Goal: Task Accomplishment & Management: Use online tool/utility

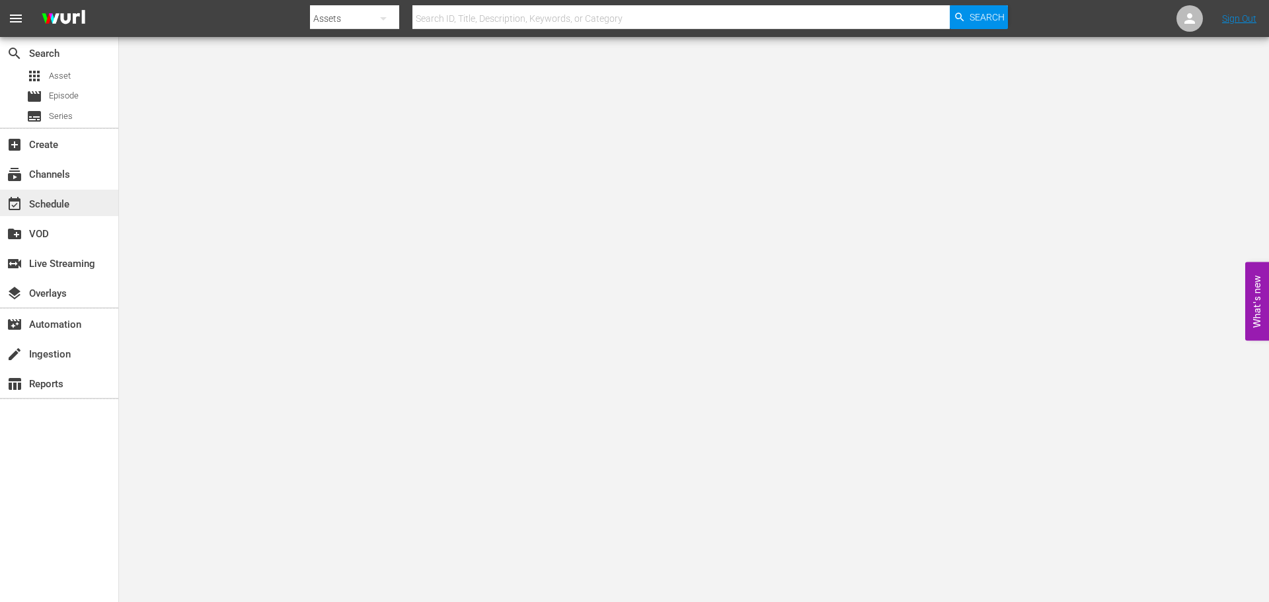
click at [61, 200] on div "event_available Schedule" at bounding box center [37, 202] width 74 height 12
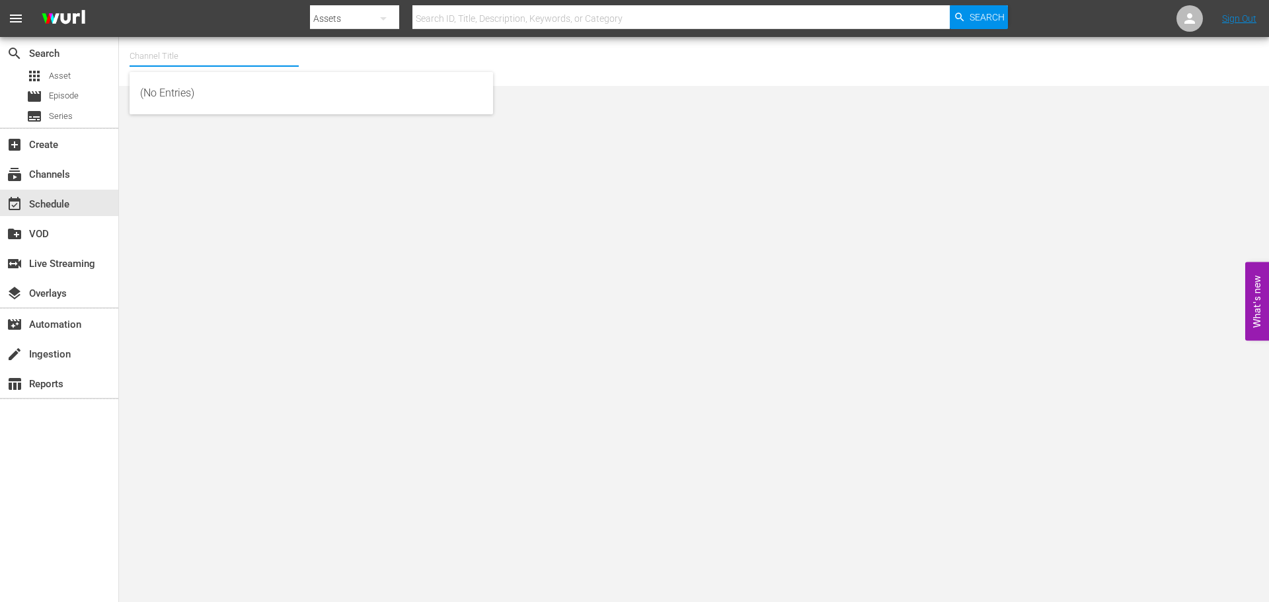
click at [159, 67] on input "text" at bounding box center [214, 56] width 169 height 32
click at [206, 94] on div "Scares by [PERSON_NAME] (1566 - amc_scaresbyshudder_1)" at bounding box center [311, 93] width 342 height 32
type input "Scares by [PERSON_NAME] (1566 - amc_scaresbyshudder_1)"
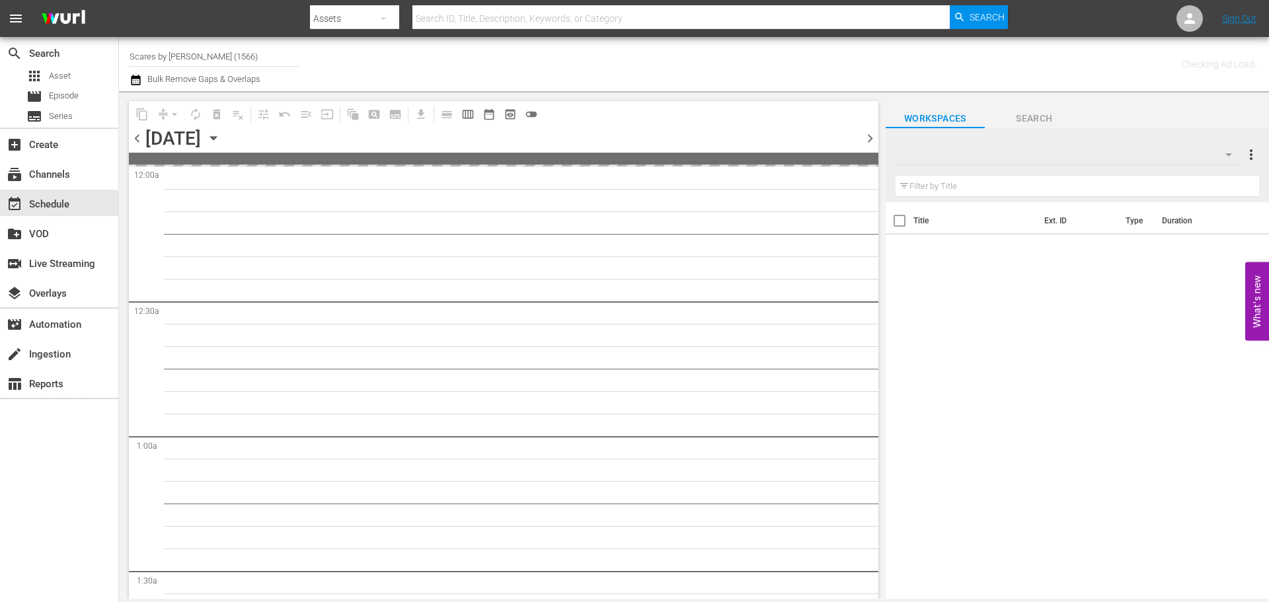
click at [221, 136] on icon "button" at bounding box center [213, 138] width 15 height 15
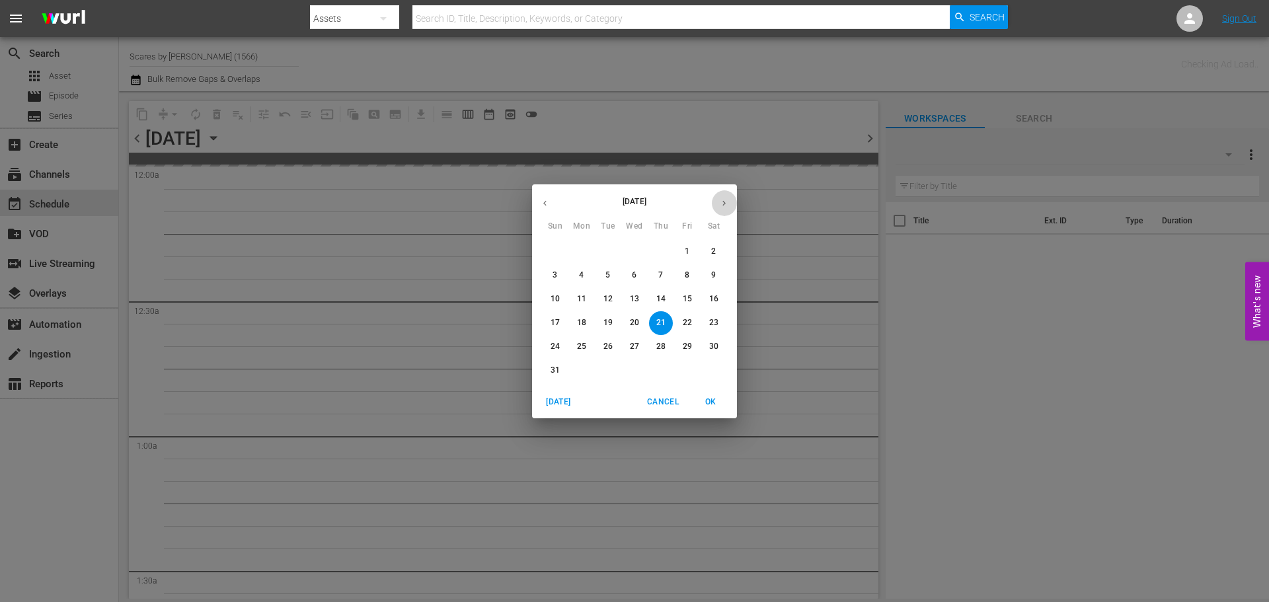
click at [727, 198] on icon "button" at bounding box center [724, 203] width 10 height 10
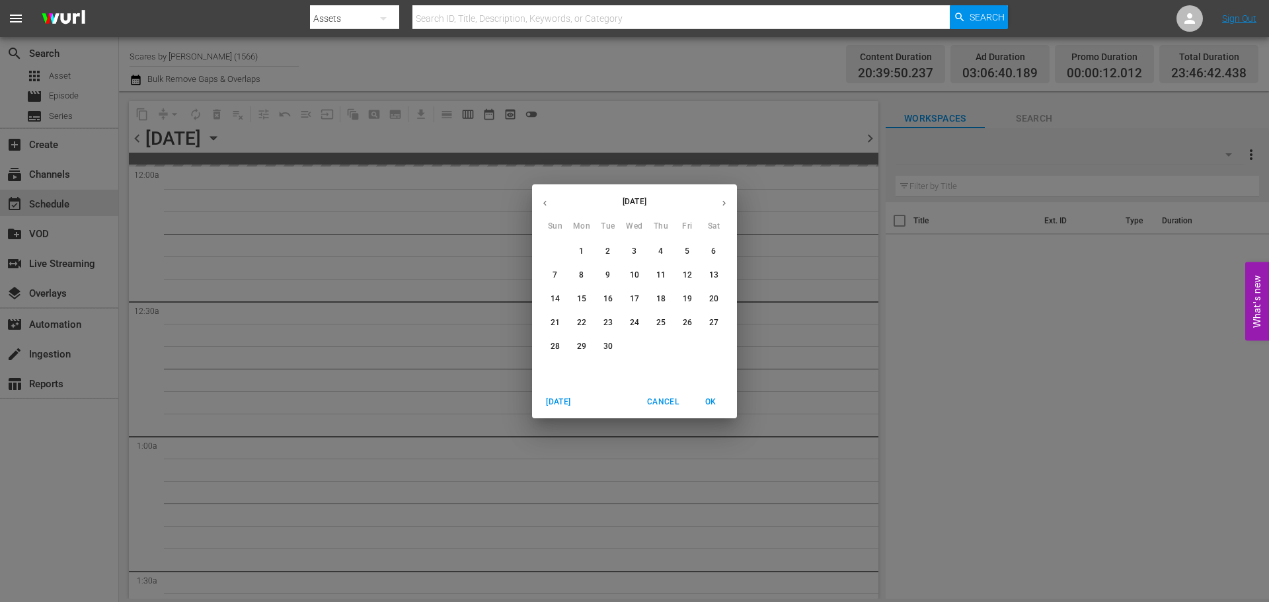
click at [587, 321] on span "22" at bounding box center [582, 322] width 24 height 11
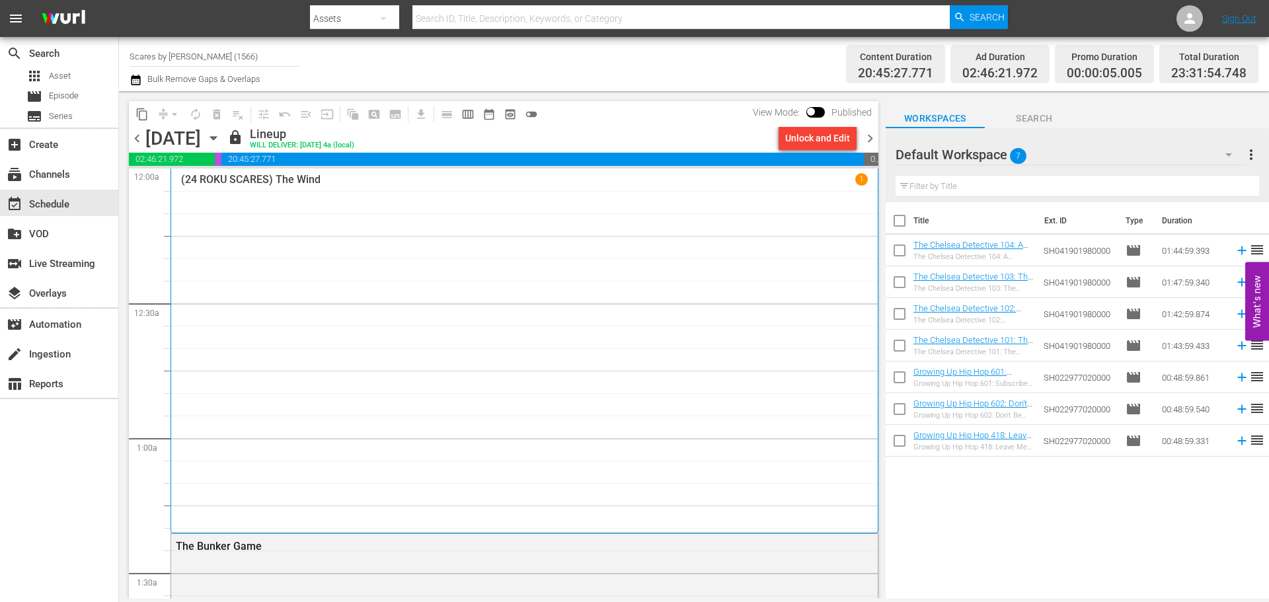
click at [459, 404] on div "(24 ROKU SCARES) The Wind 1" at bounding box center [524, 351] width 687 height 356
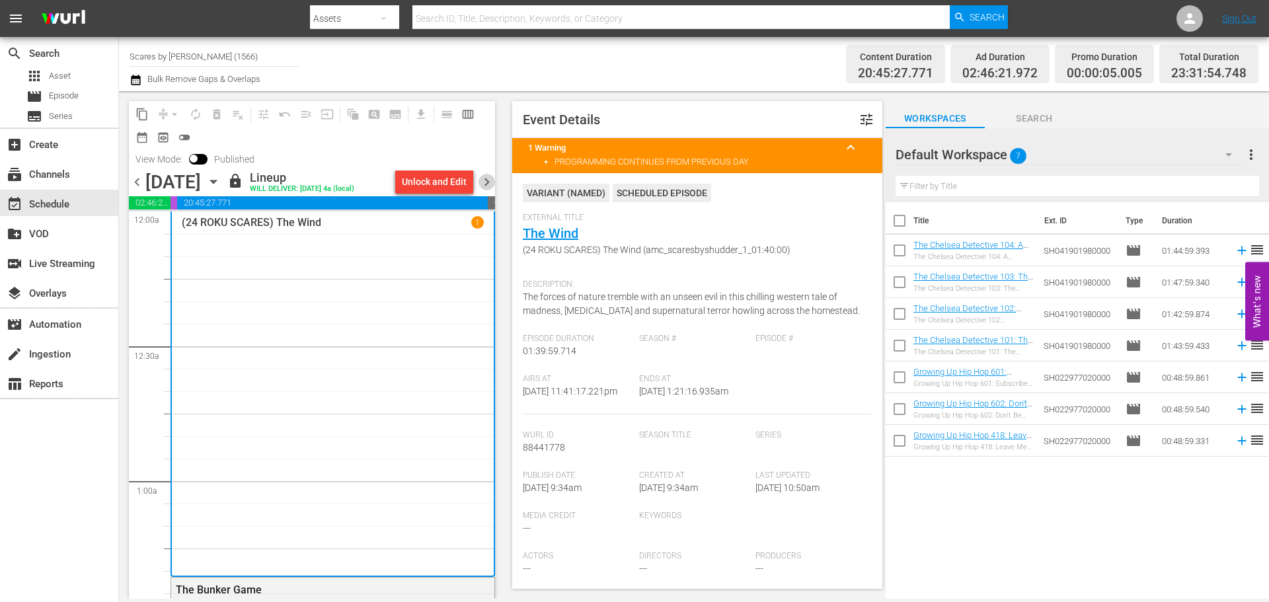
click at [485, 186] on span "chevron_right" at bounding box center [486, 182] width 17 height 17
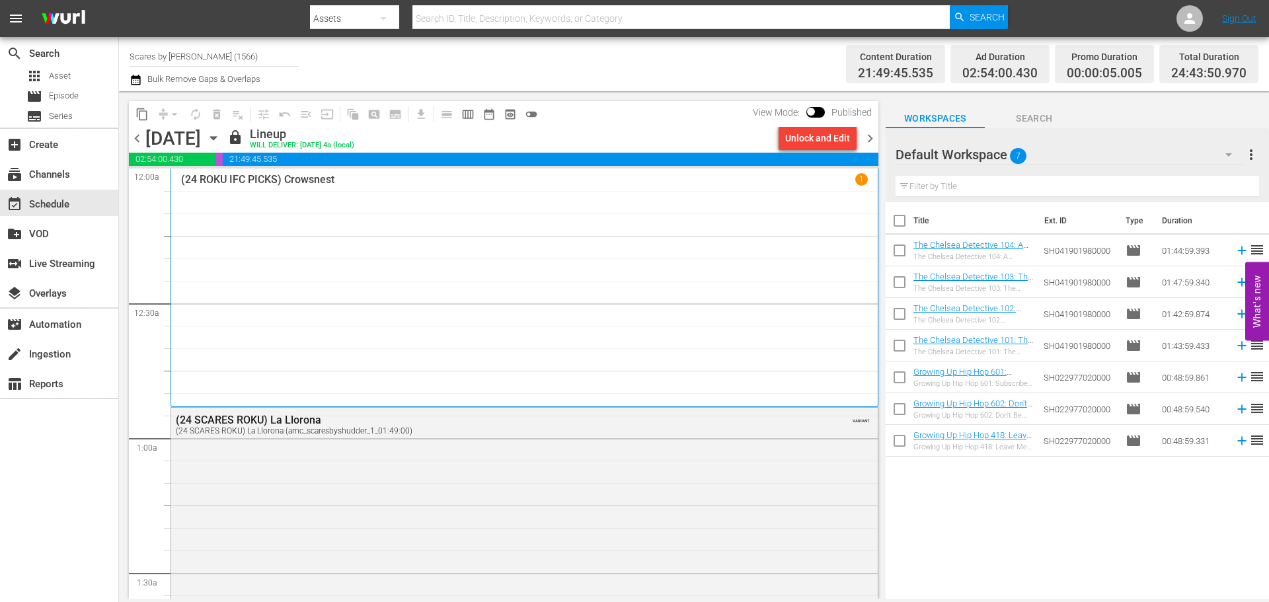
click at [510, 214] on div "(24 ROKU IFC PICKS) Crowsnest 1" at bounding box center [524, 287] width 687 height 229
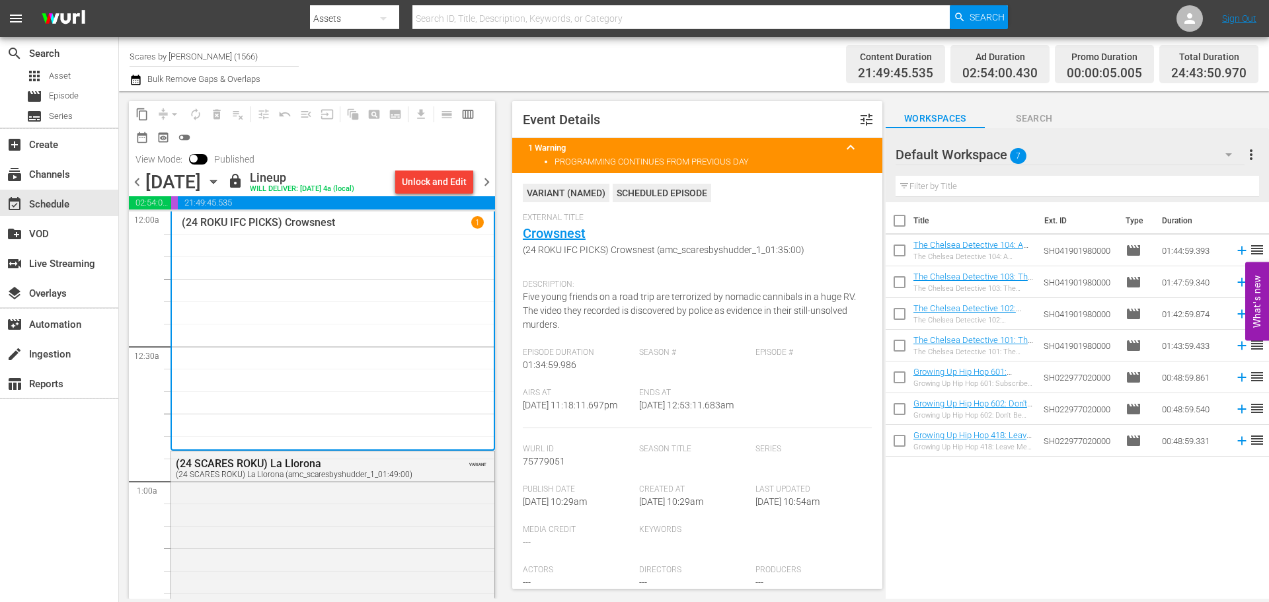
click at [486, 178] on span "chevron_right" at bounding box center [486, 182] width 17 height 17
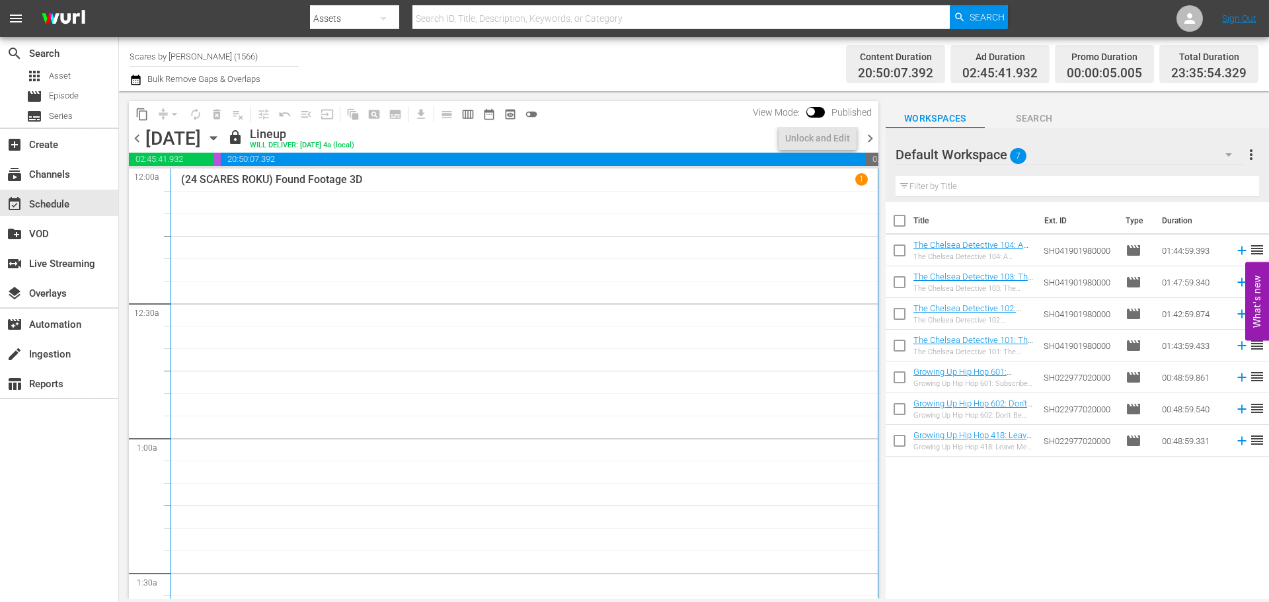
click at [514, 227] on div "(24 SCARES ROKU) Found Footage 3D 1" at bounding box center [524, 386] width 687 height 426
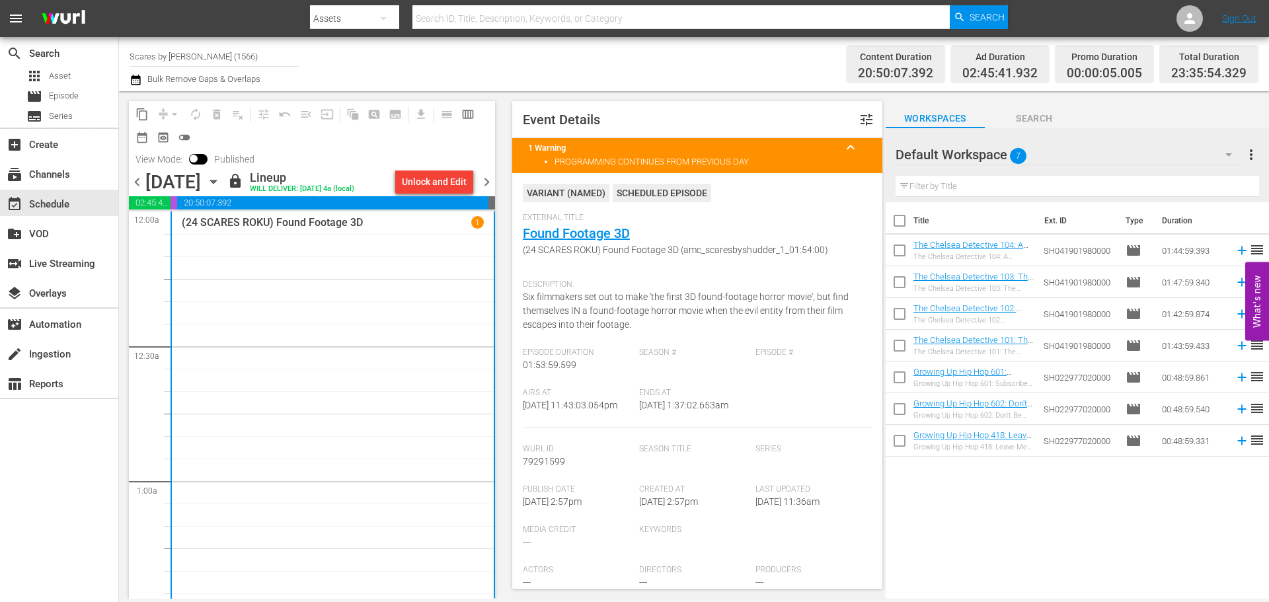
click at [486, 190] on span "chevron_right" at bounding box center [486, 182] width 17 height 17
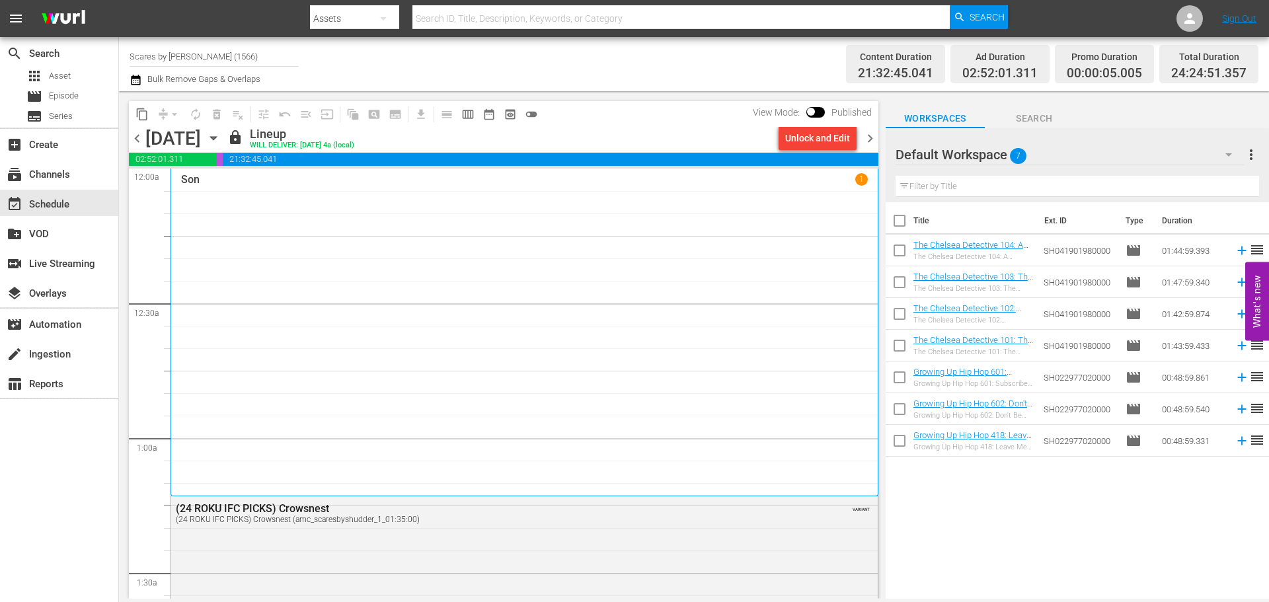
click at [353, 294] on div "Son [DEMOGRAPHIC_DATA]" at bounding box center [524, 332] width 687 height 318
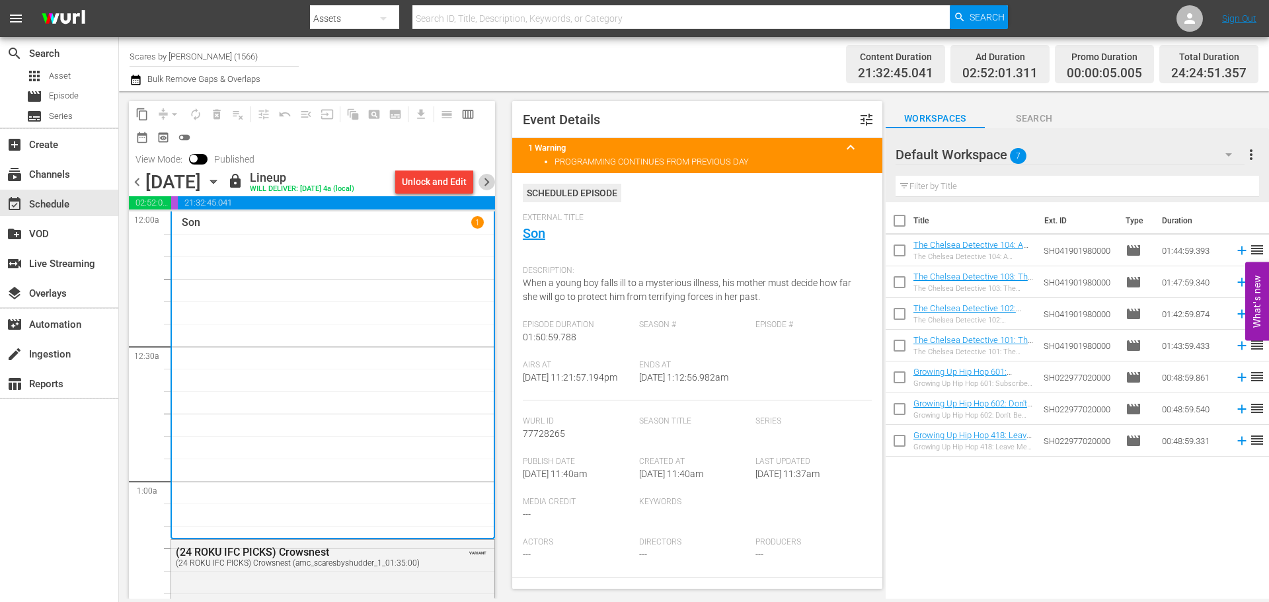
click at [490, 184] on span "chevron_right" at bounding box center [486, 182] width 17 height 17
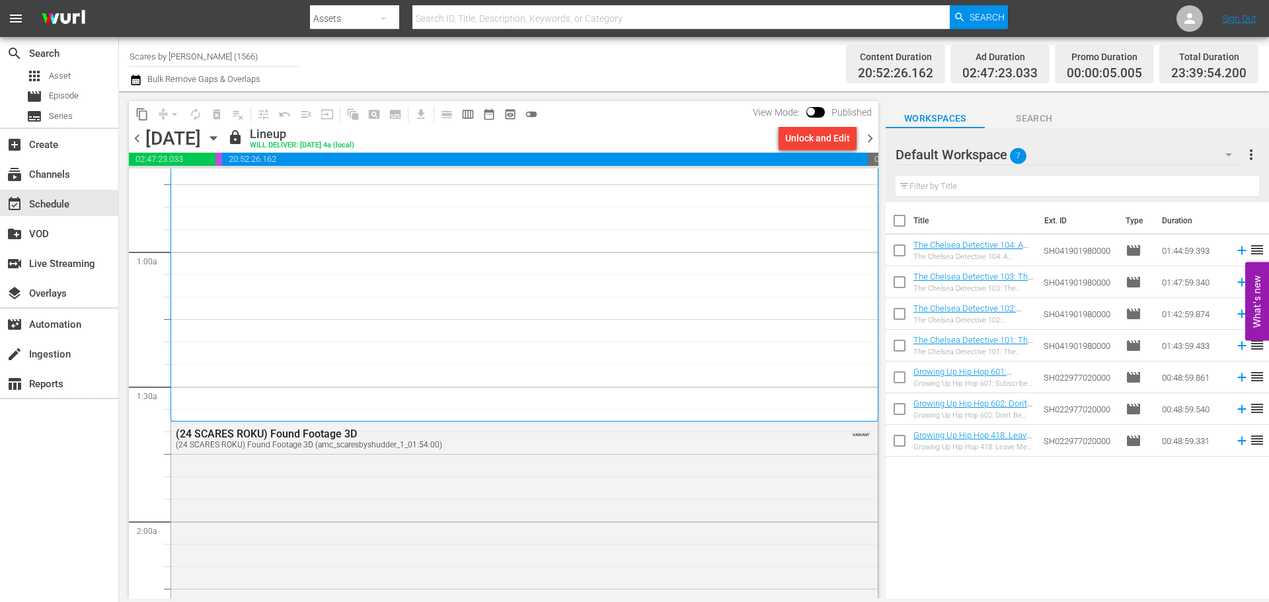
scroll to position [198, 0]
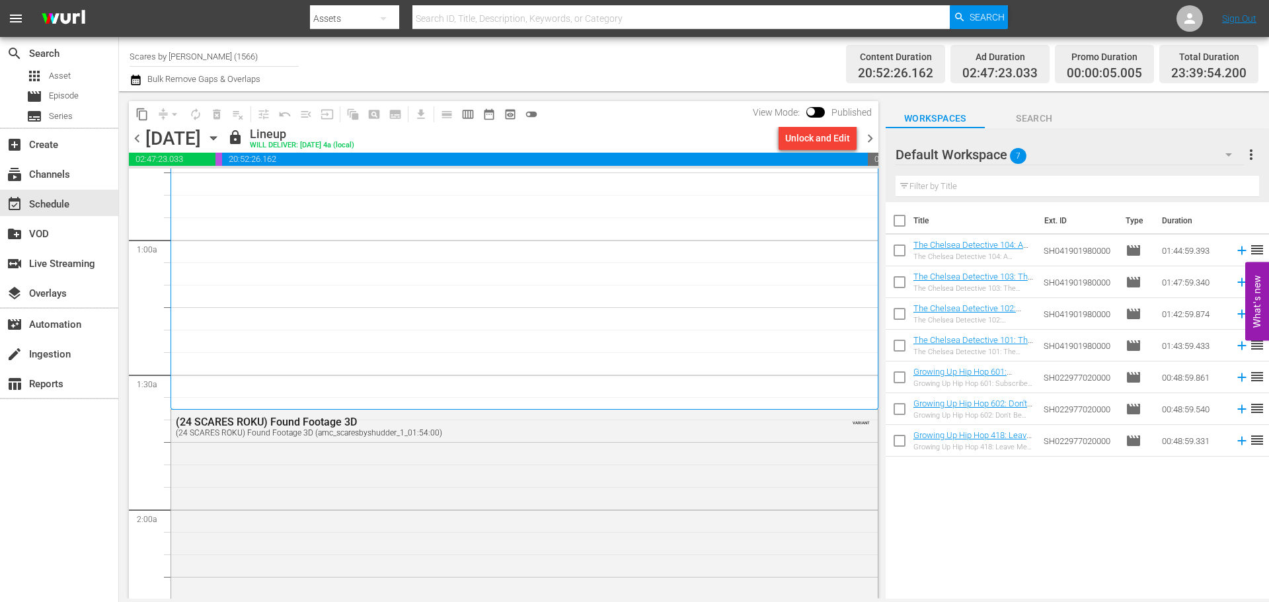
click at [492, 287] on div "V/H/S/99 1" at bounding box center [524, 190] width 687 height 430
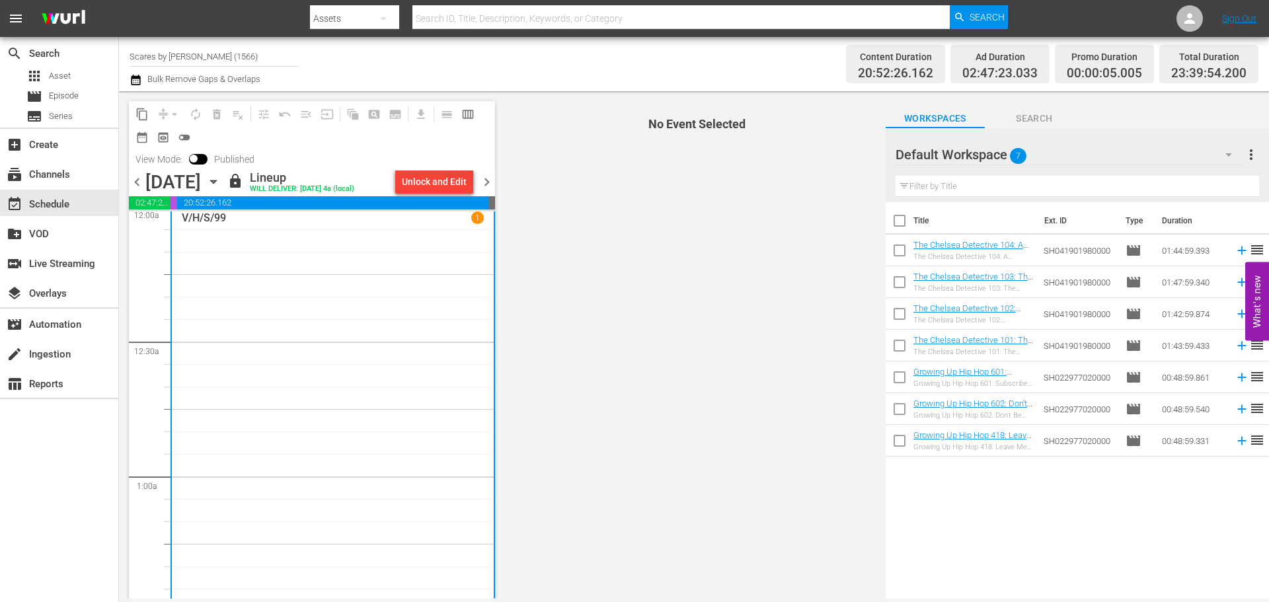
scroll to position [0, 0]
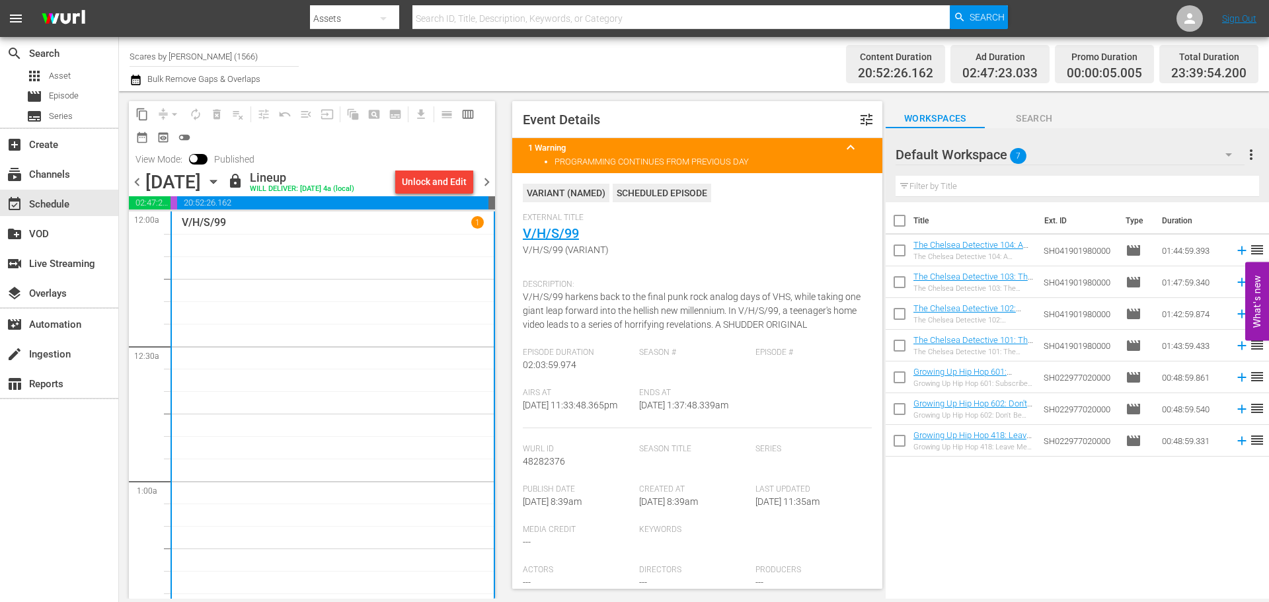
click at [487, 183] on span "chevron_right" at bounding box center [486, 182] width 17 height 17
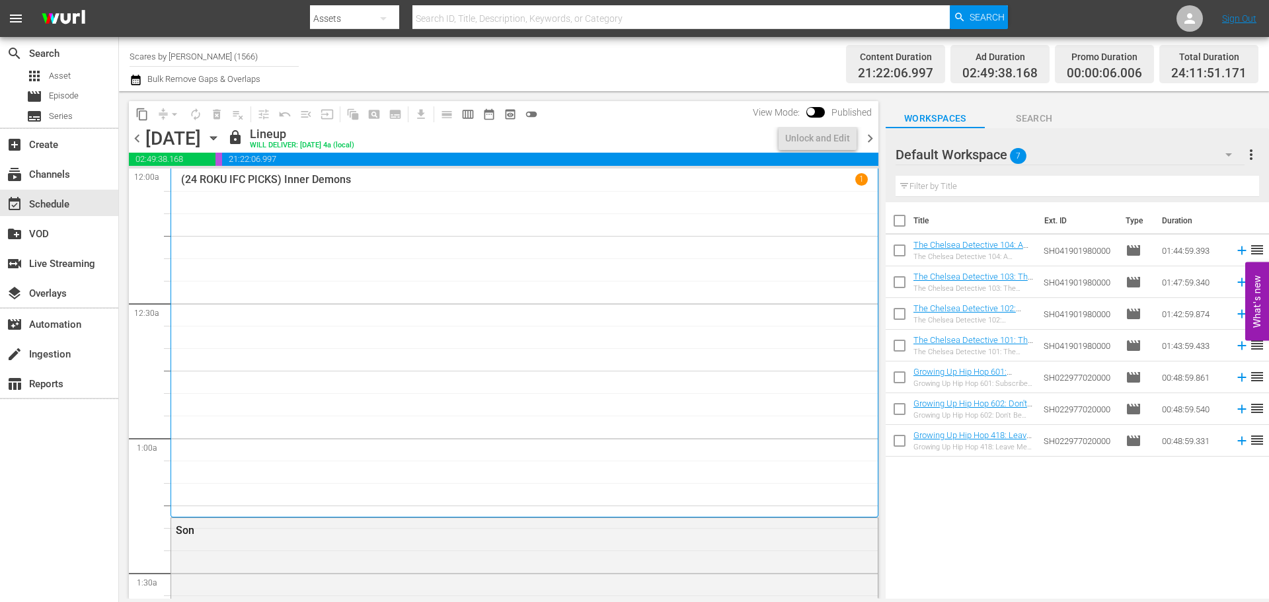
click at [298, 254] on div "(24 ROKU IFC PICKS) Inner Demons 1" at bounding box center [524, 342] width 687 height 339
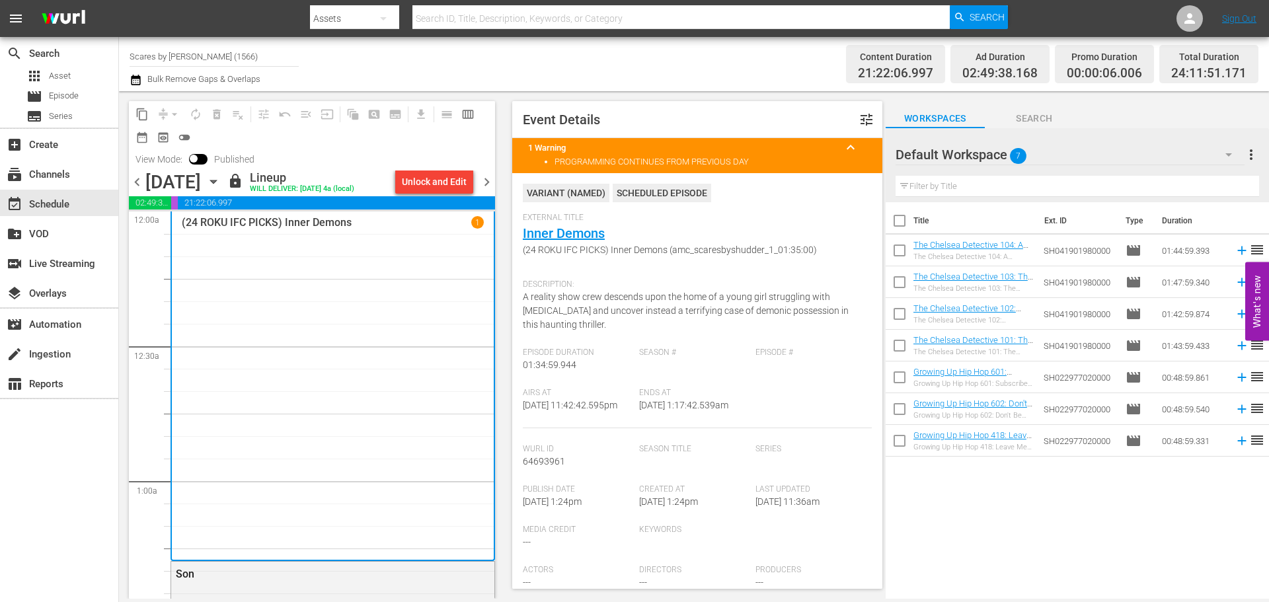
click at [488, 185] on span "chevron_right" at bounding box center [486, 182] width 17 height 17
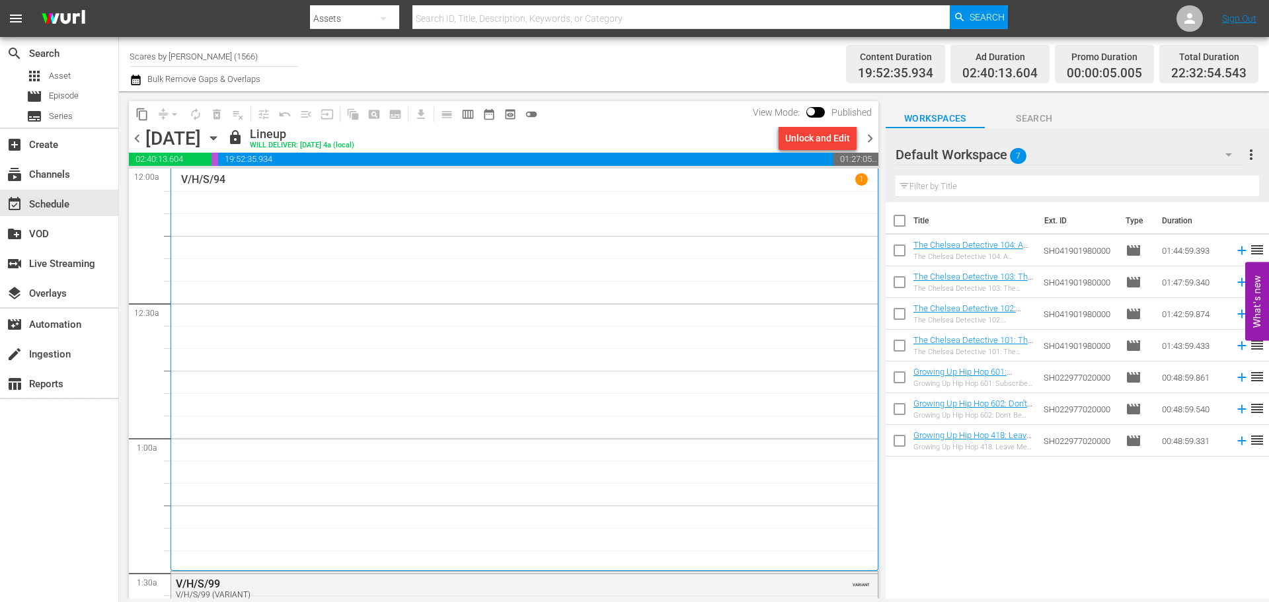
click at [309, 221] on div "V/H/S/94 1" at bounding box center [524, 369] width 687 height 393
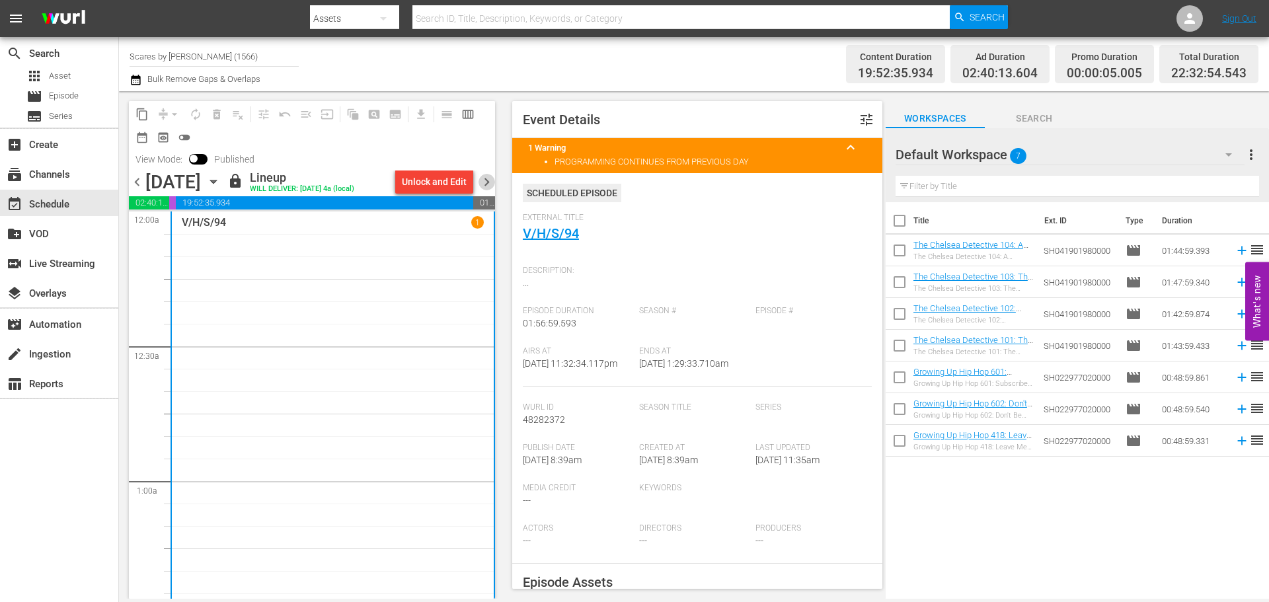
click at [488, 178] on span "chevron_right" at bounding box center [486, 182] width 17 height 17
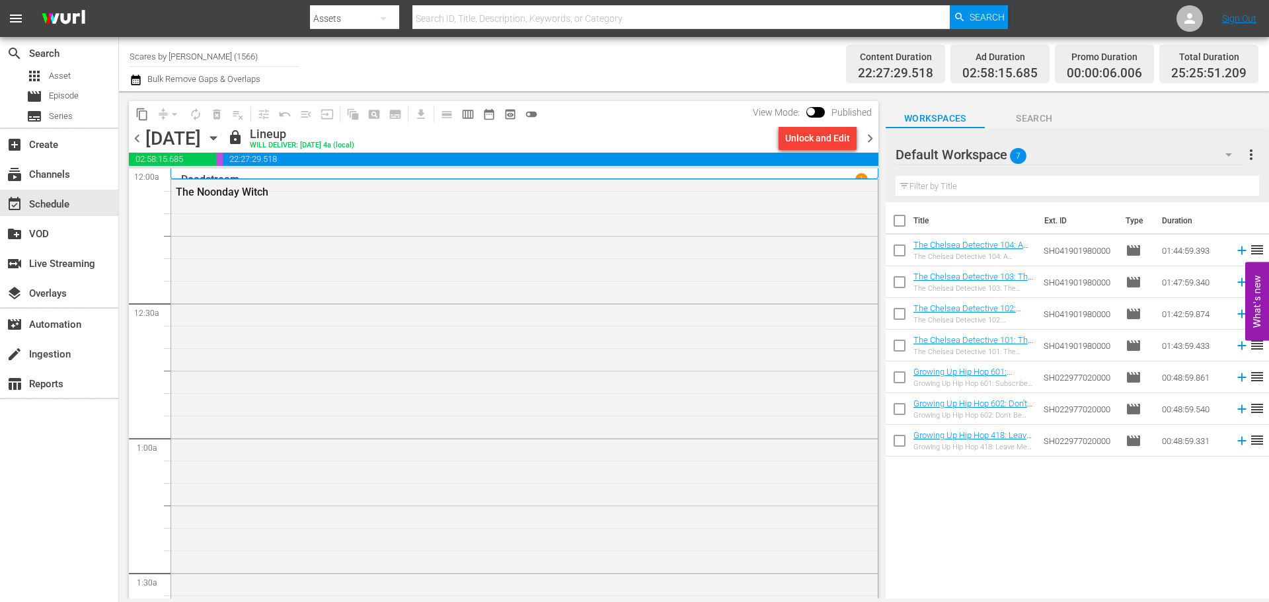
click at [784, 172] on div "Deadstream 1" at bounding box center [524, 174] width 708 height 11
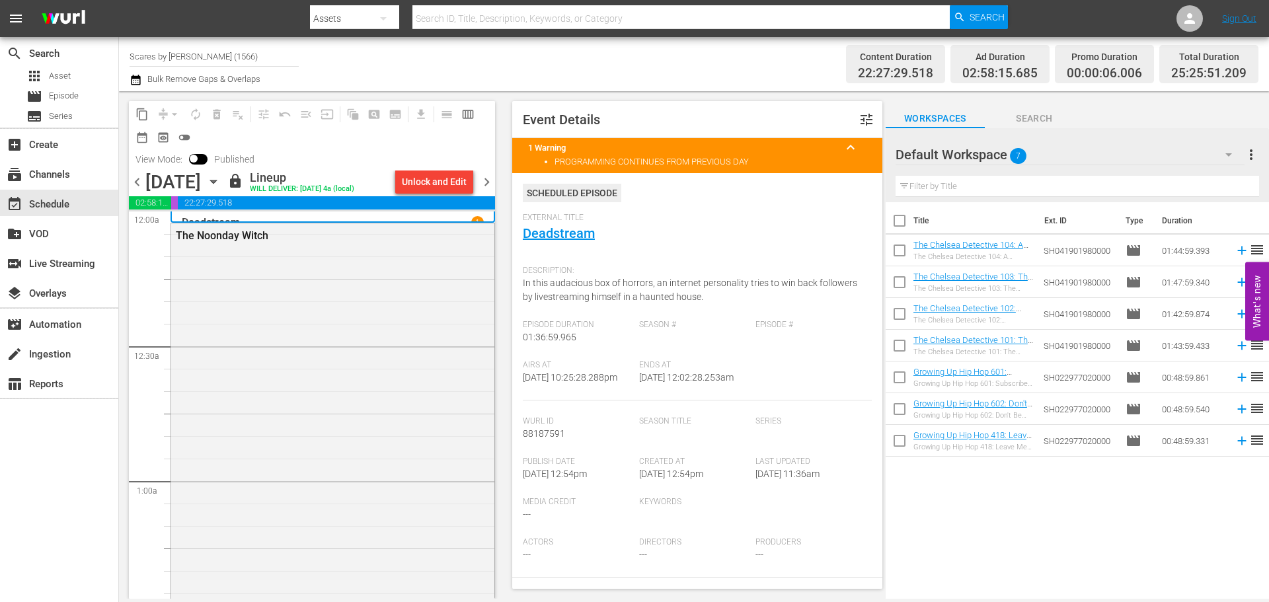
drag, startPoint x: 491, startPoint y: 178, endPoint x: 485, endPoint y: 154, distance: 24.5
click at [485, 154] on div "content_copy compress arrow_drop_down autorenew_outlined delete_forever_outline…" at bounding box center [312, 135] width 366 height 69
click at [487, 182] on span "chevron_right" at bounding box center [486, 182] width 17 height 17
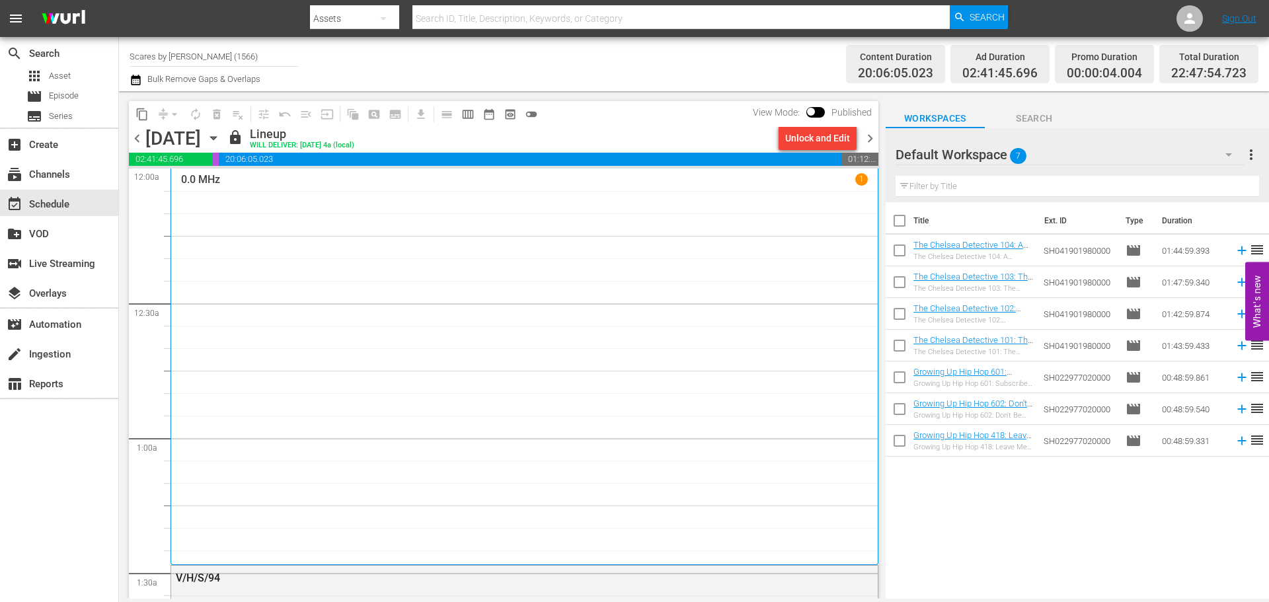
click at [330, 224] on div "0.0 MHz 1" at bounding box center [524, 366] width 687 height 387
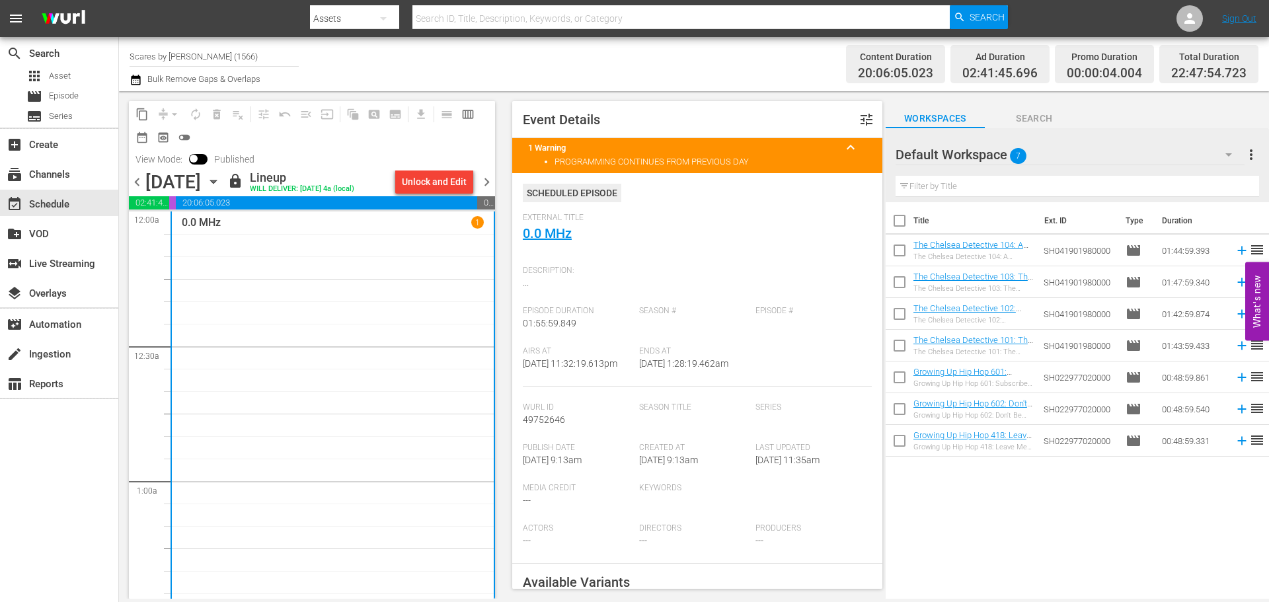
click at [490, 180] on span "chevron_right" at bounding box center [486, 182] width 17 height 17
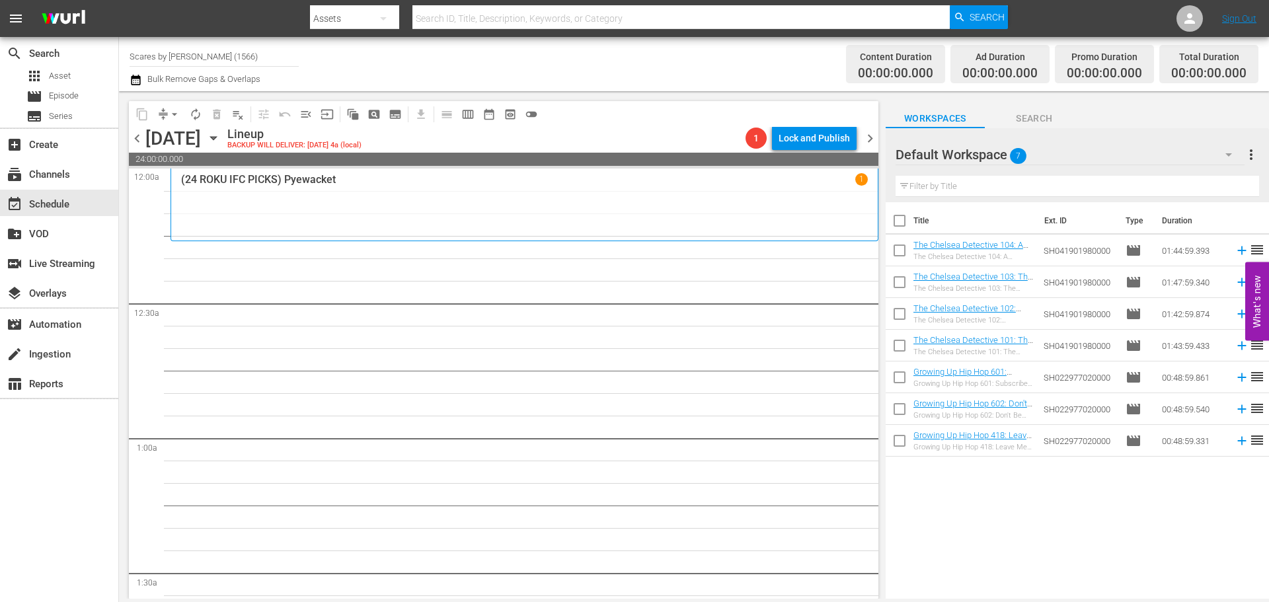
click at [337, 190] on div "(24 ROKU IFC PICKS) Pyewacket 1" at bounding box center [524, 204] width 687 height 63
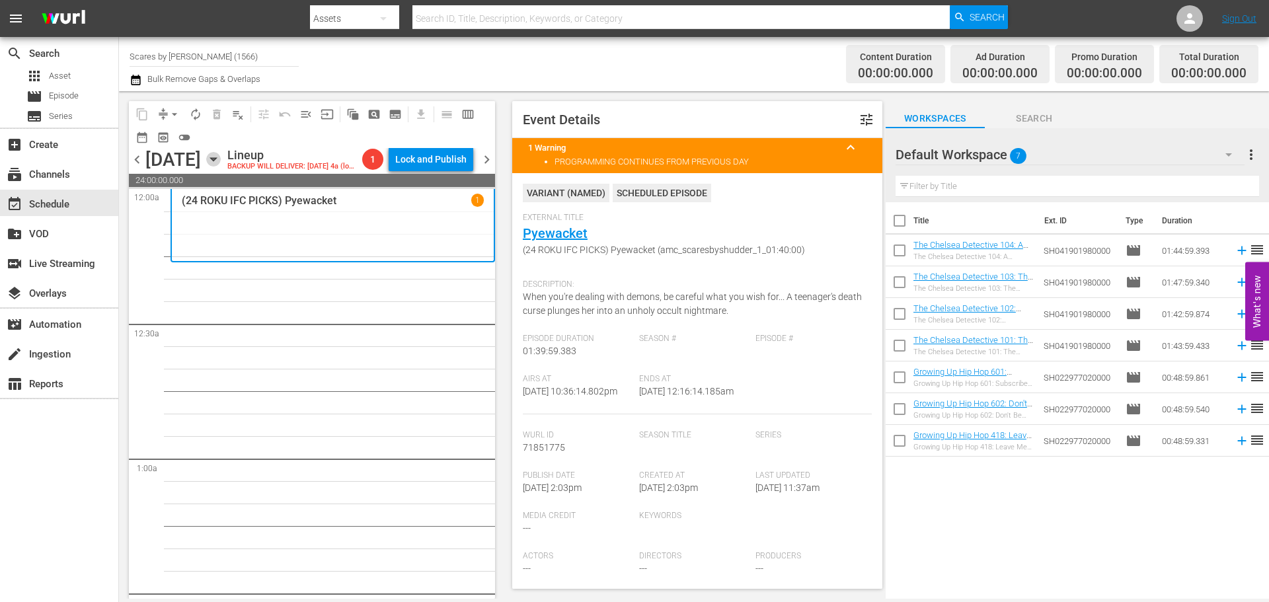
click at [216, 161] on icon "button" at bounding box center [213, 159] width 6 height 3
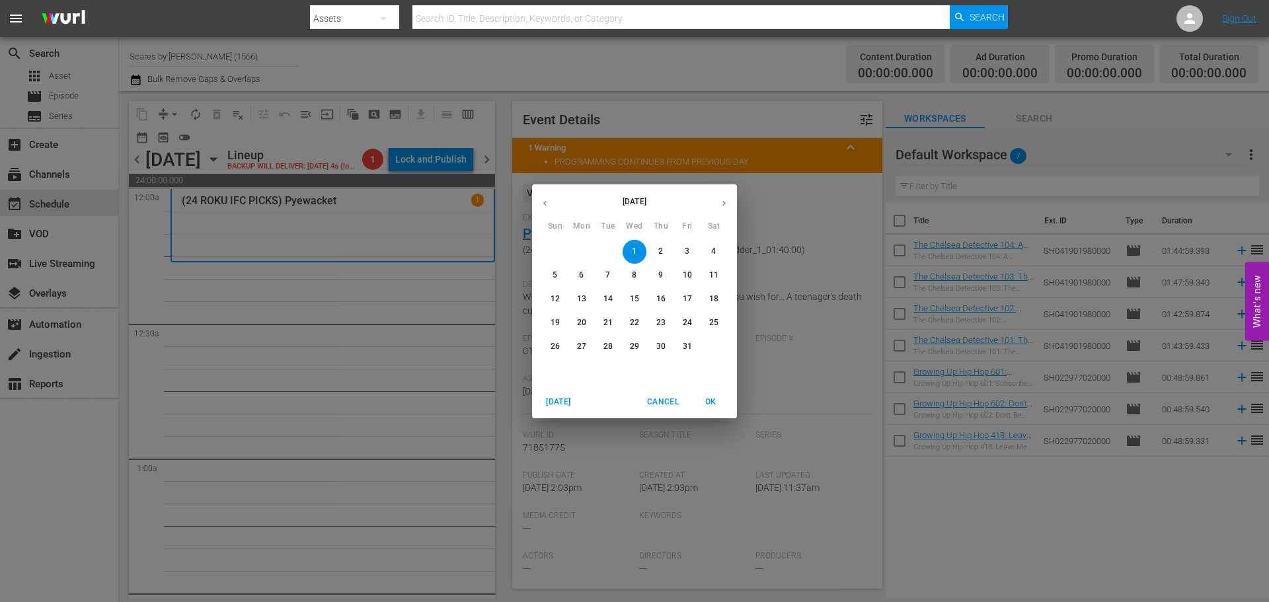
click at [546, 202] on icon "button" at bounding box center [545, 203] width 10 height 10
click at [590, 250] on span "1" at bounding box center [582, 251] width 24 height 11
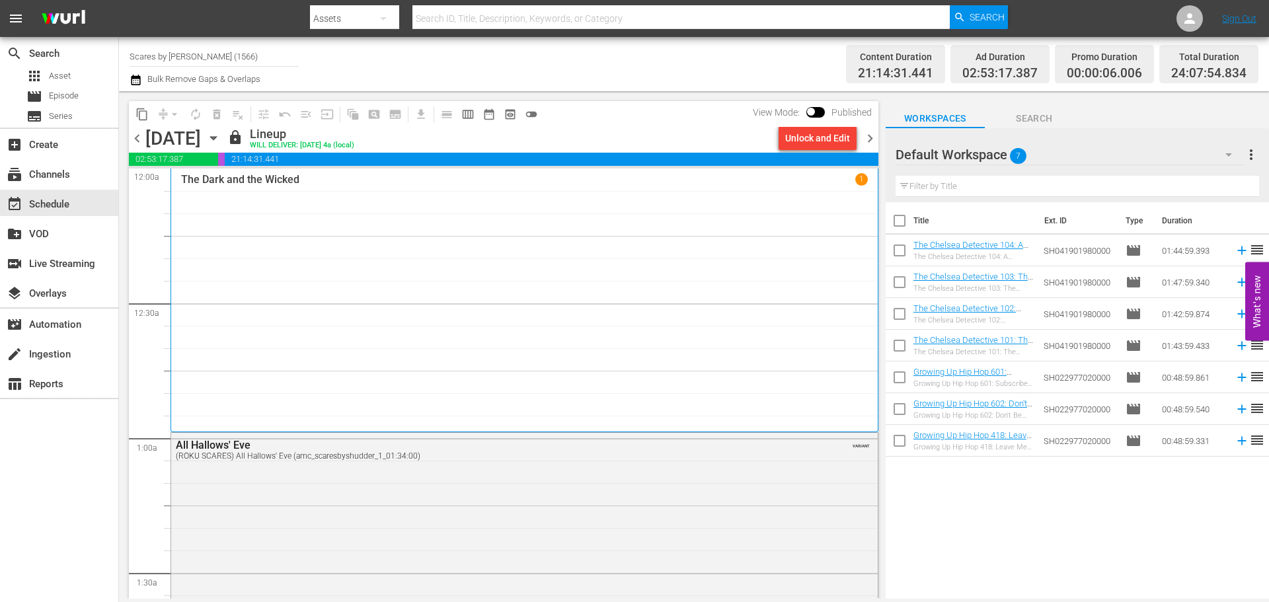
click at [870, 139] on span "chevron_right" at bounding box center [870, 138] width 17 height 17
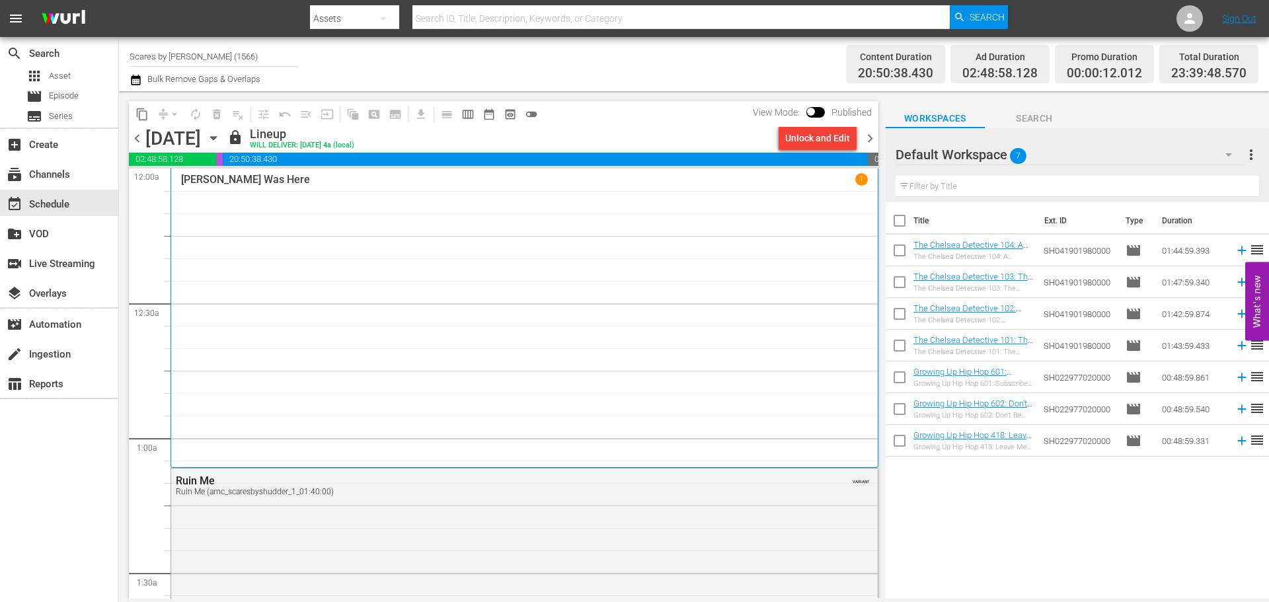
click at [875, 130] on span "chevron_right" at bounding box center [870, 138] width 17 height 17
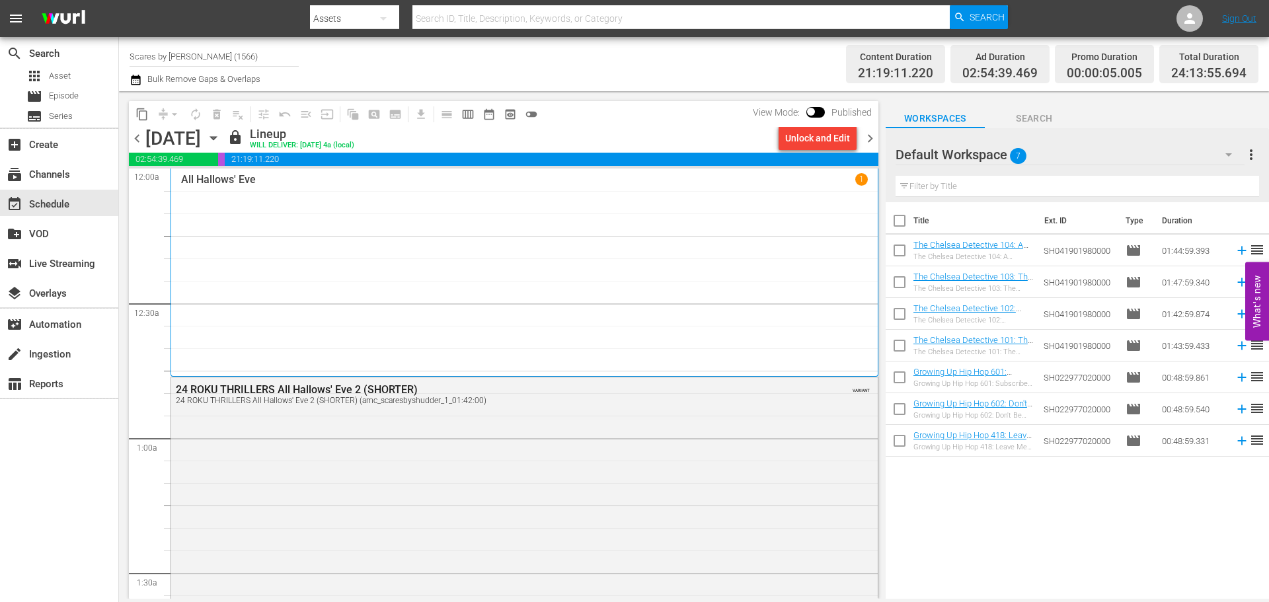
click at [874, 140] on span "chevron_right" at bounding box center [870, 138] width 17 height 17
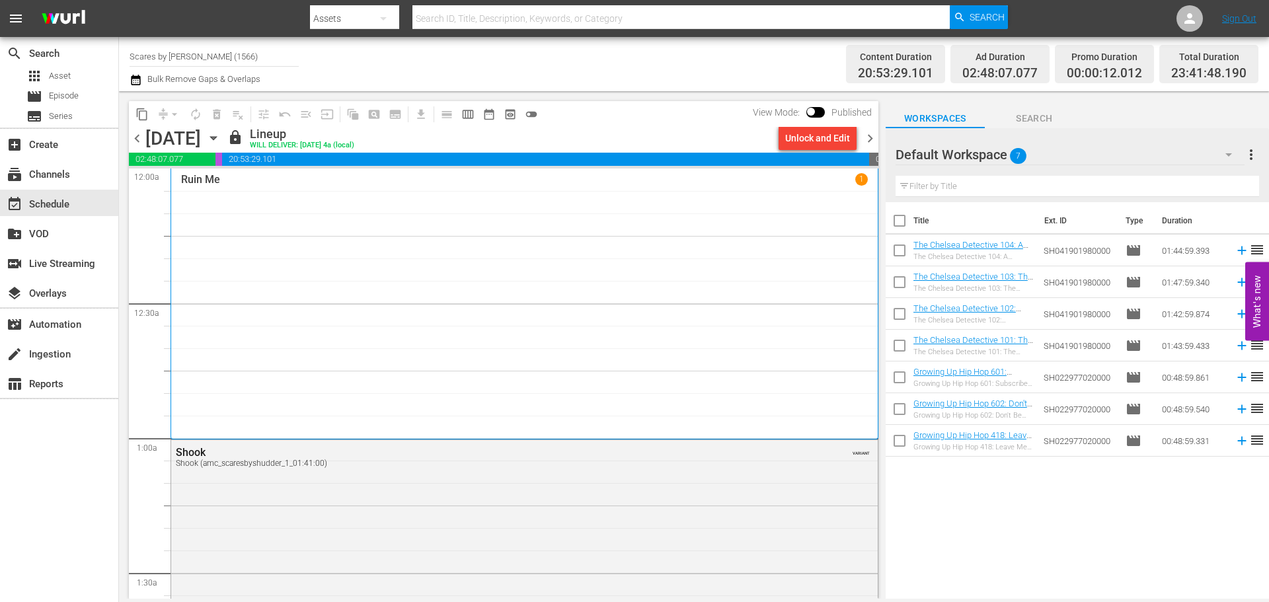
click at [872, 131] on span "chevron_right" at bounding box center [870, 138] width 17 height 17
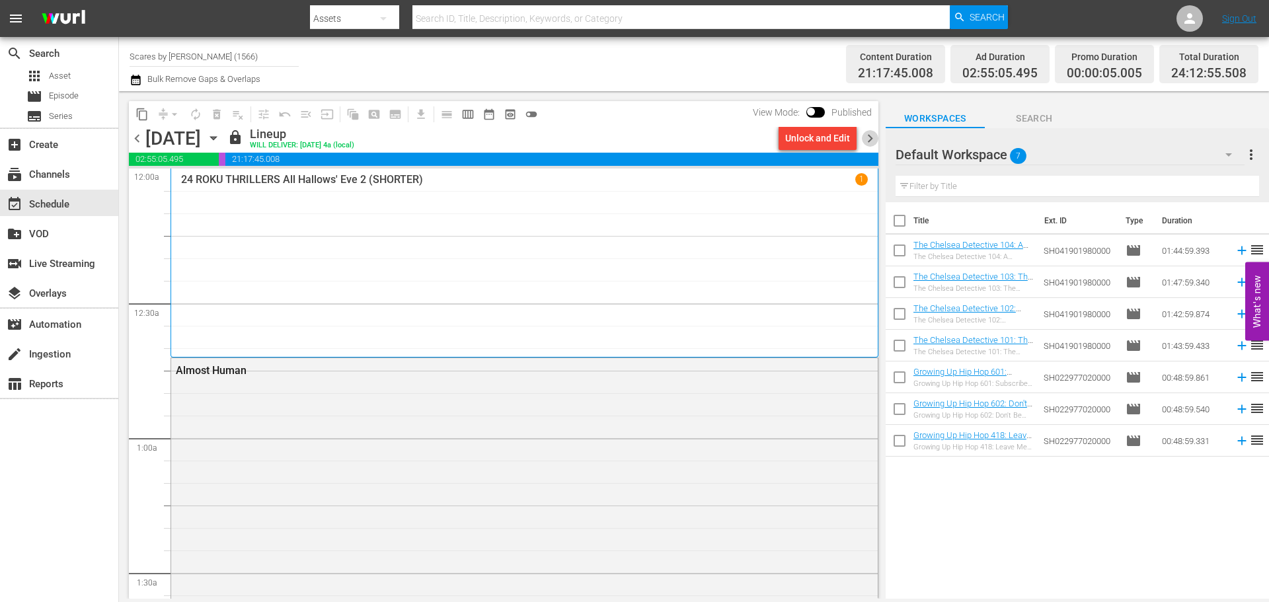
click at [870, 142] on span "chevron_right" at bounding box center [870, 138] width 17 height 17
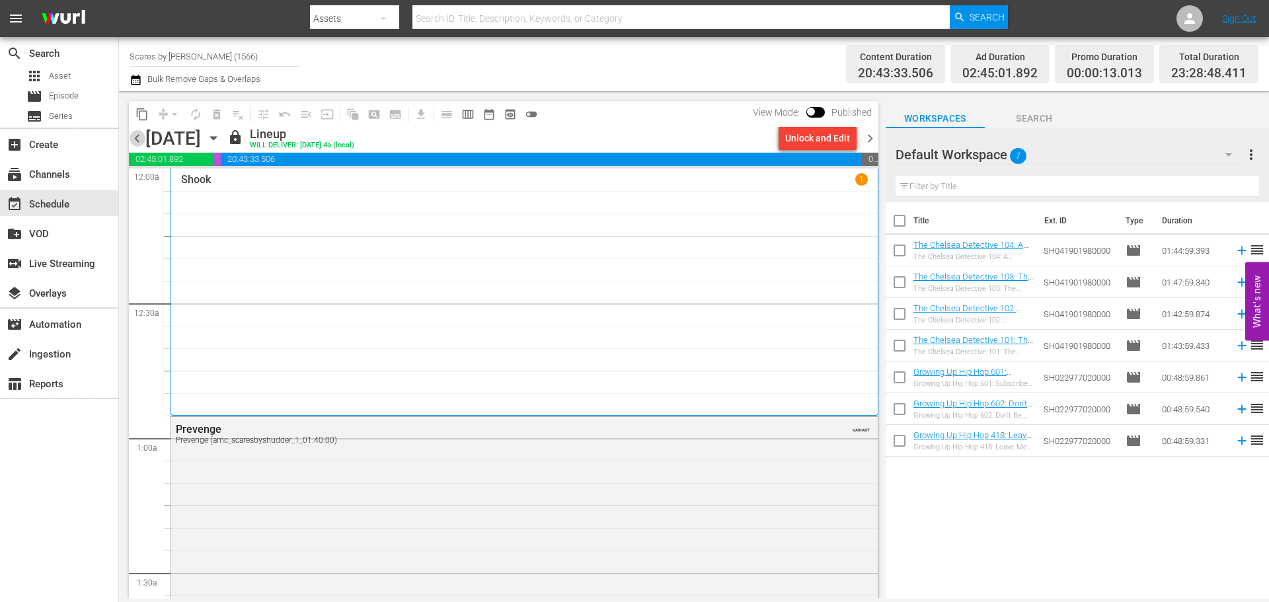
click at [138, 140] on span "chevron_left" at bounding box center [137, 138] width 17 height 17
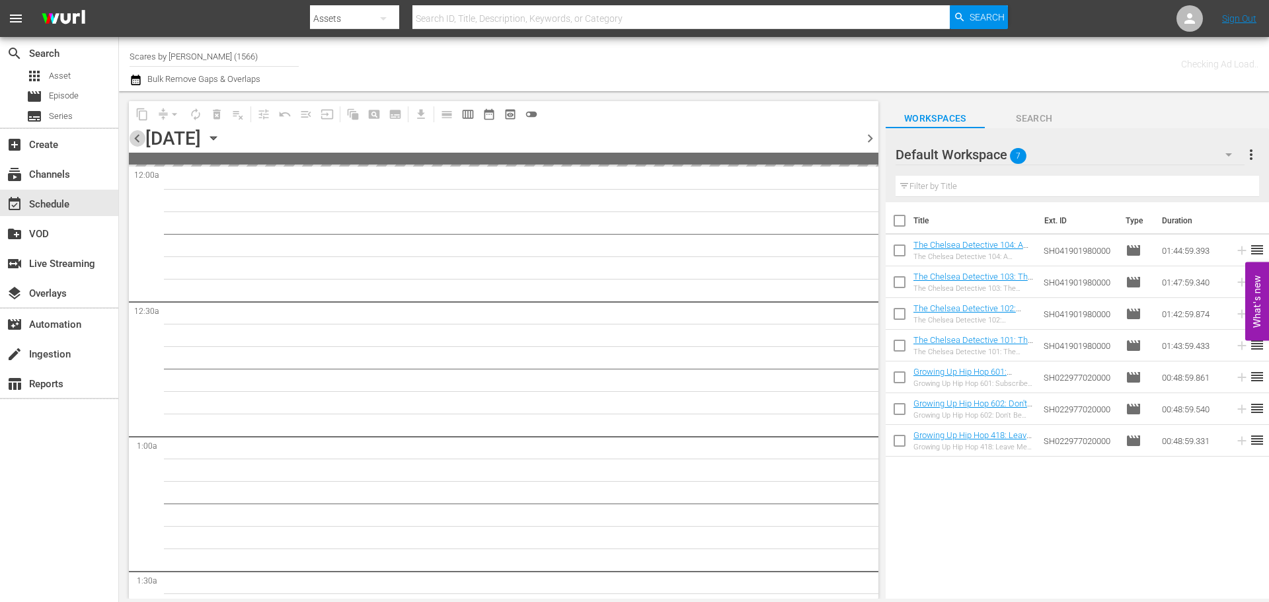
click at [138, 140] on span "chevron_left" at bounding box center [137, 138] width 17 height 17
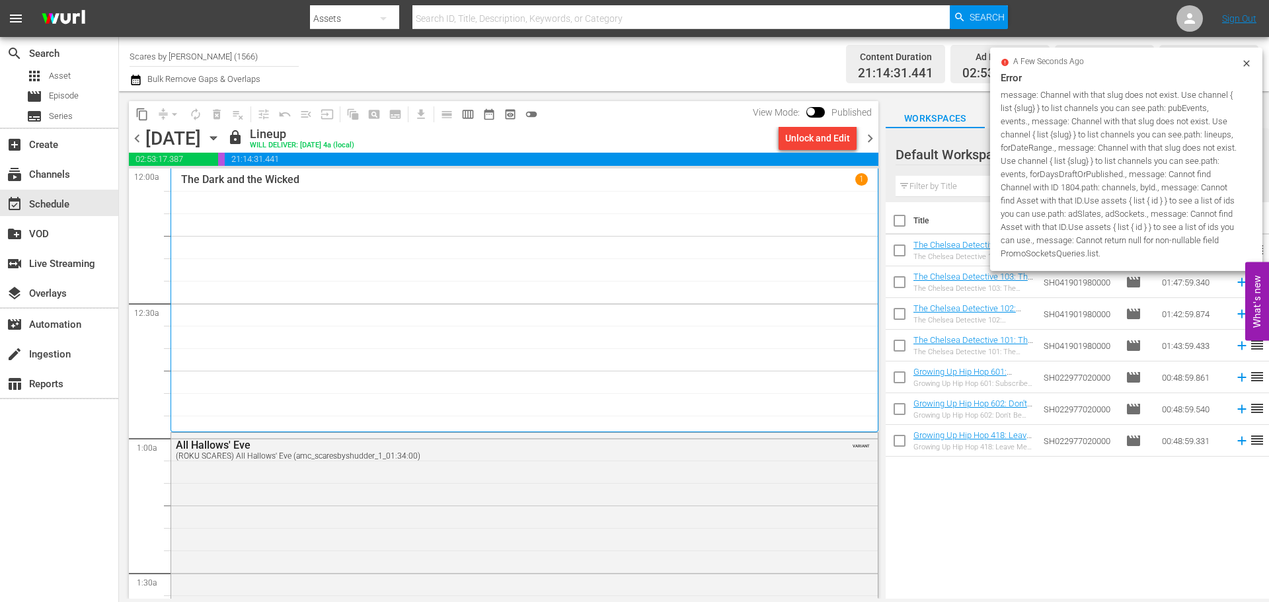
click at [871, 139] on span "chevron_right" at bounding box center [870, 138] width 17 height 17
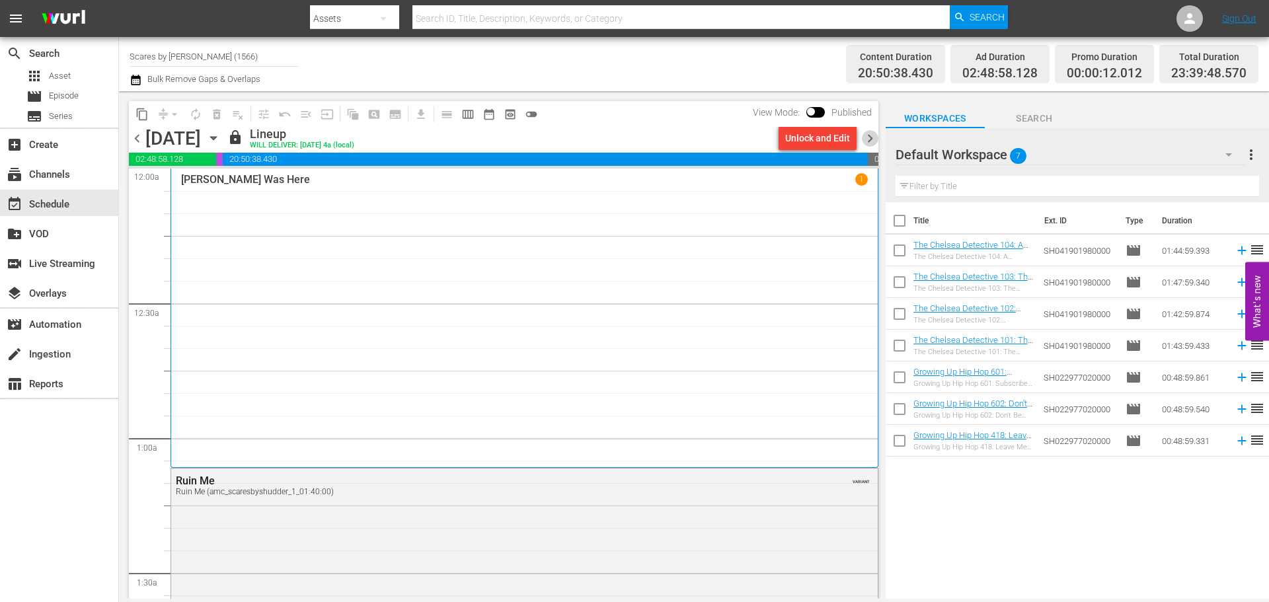
click at [871, 139] on span "chevron_right" at bounding box center [870, 138] width 17 height 17
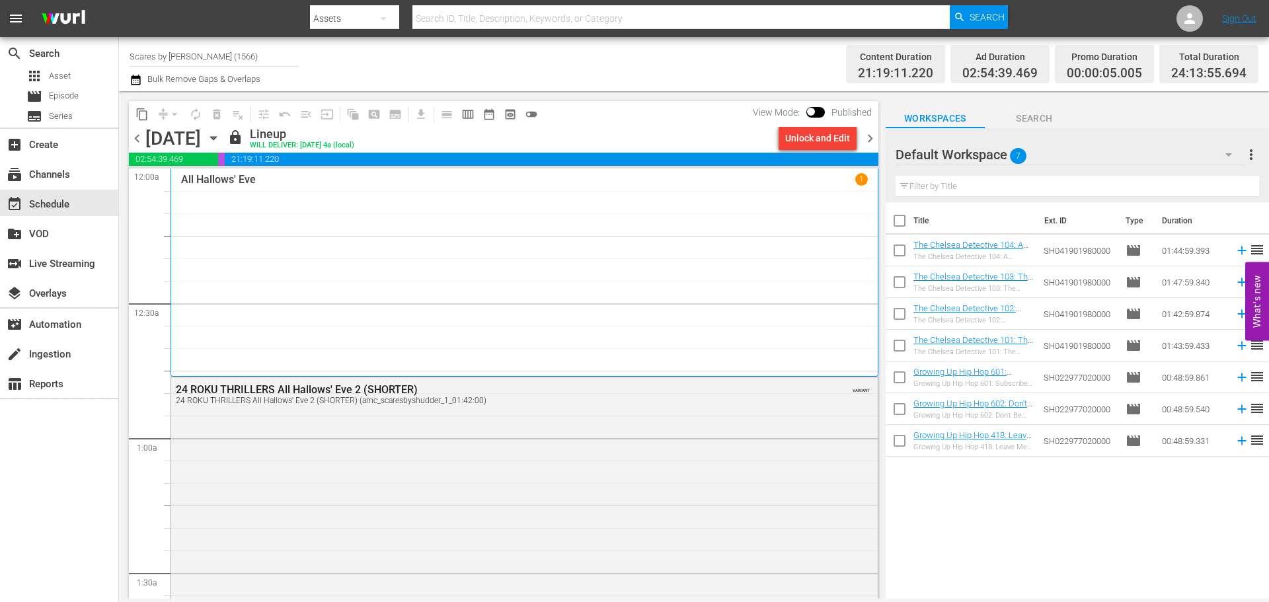
click at [871, 139] on span "chevron_right" at bounding box center [870, 138] width 17 height 17
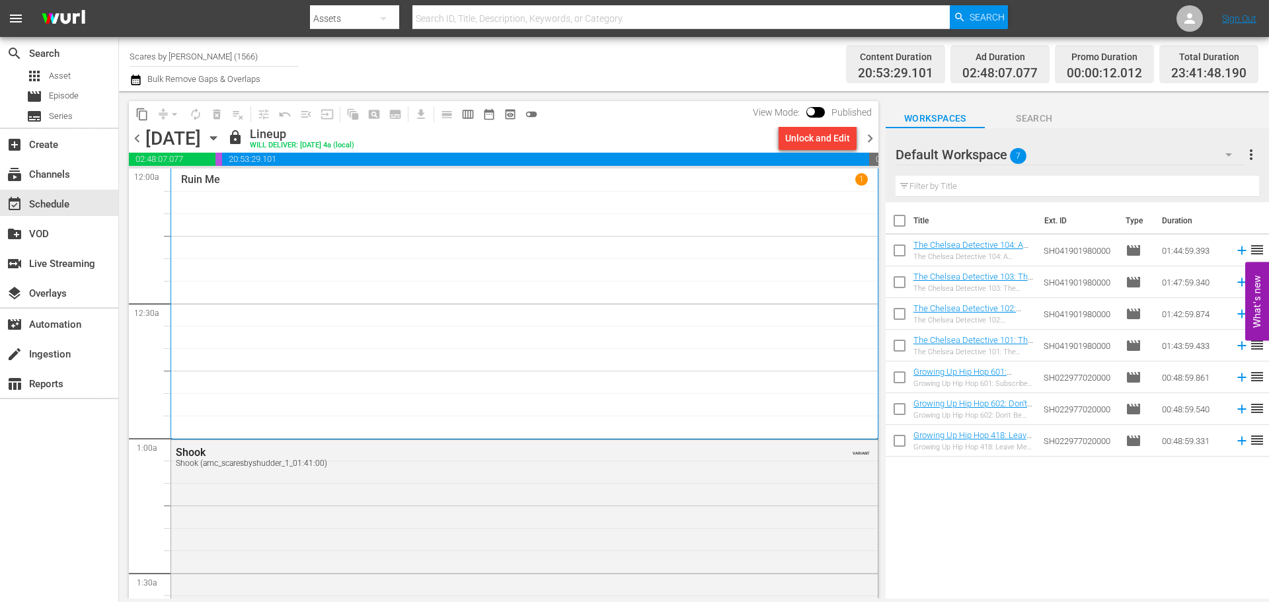
click at [871, 139] on span "chevron_right" at bounding box center [870, 138] width 17 height 17
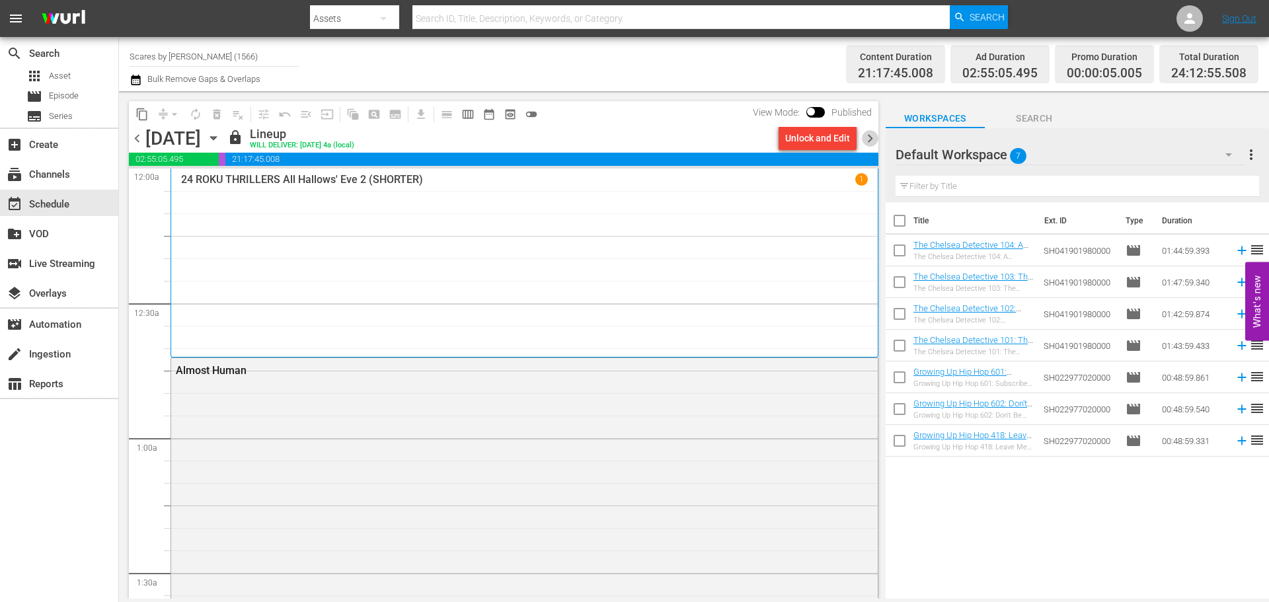
click at [871, 139] on span "chevron_right" at bounding box center [870, 138] width 17 height 17
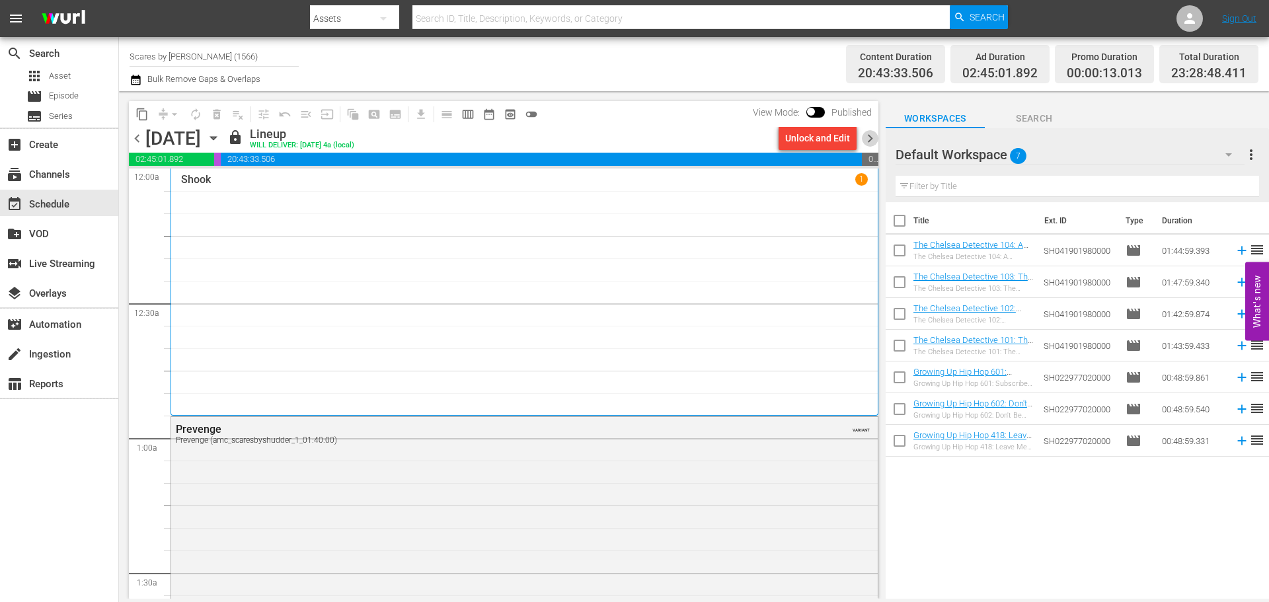
click at [871, 139] on span "chevron_right" at bounding box center [870, 138] width 17 height 17
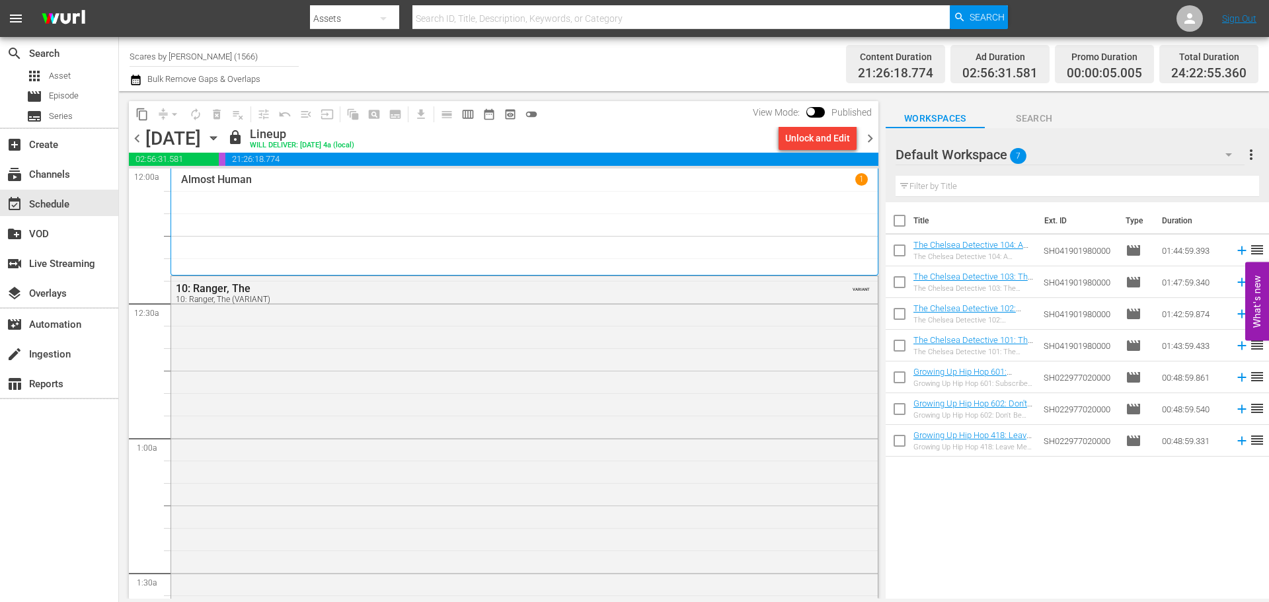
click at [870, 138] on span "chevron_right" at bounding box center [870, 138] width 17 height 17
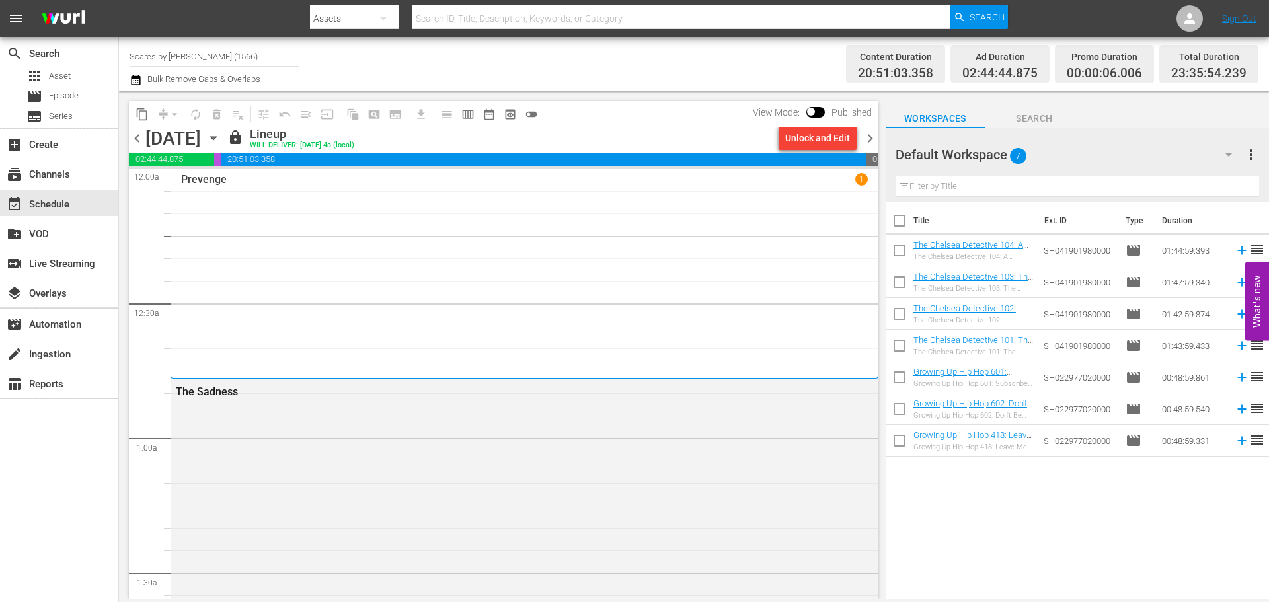
click at [870, 140] on span "chevron_right" at bounding box center [870, 138] width 17 height 17
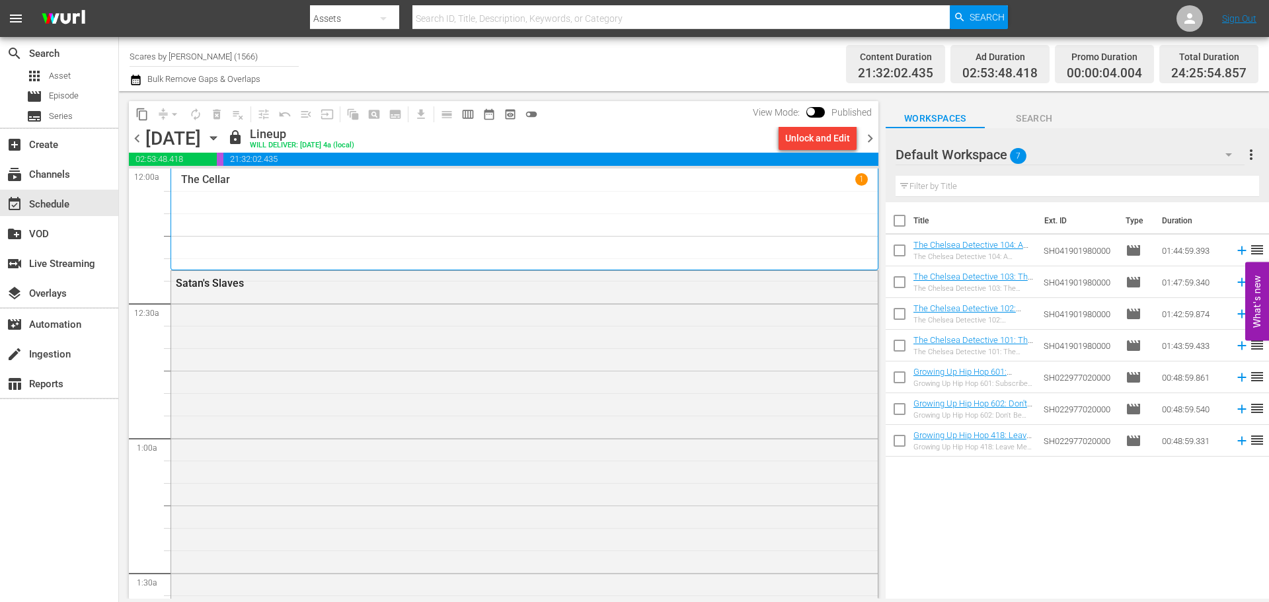
click at [873, 142] on span "chevron_right" at bounding box center [870, 138] width 17 height 17
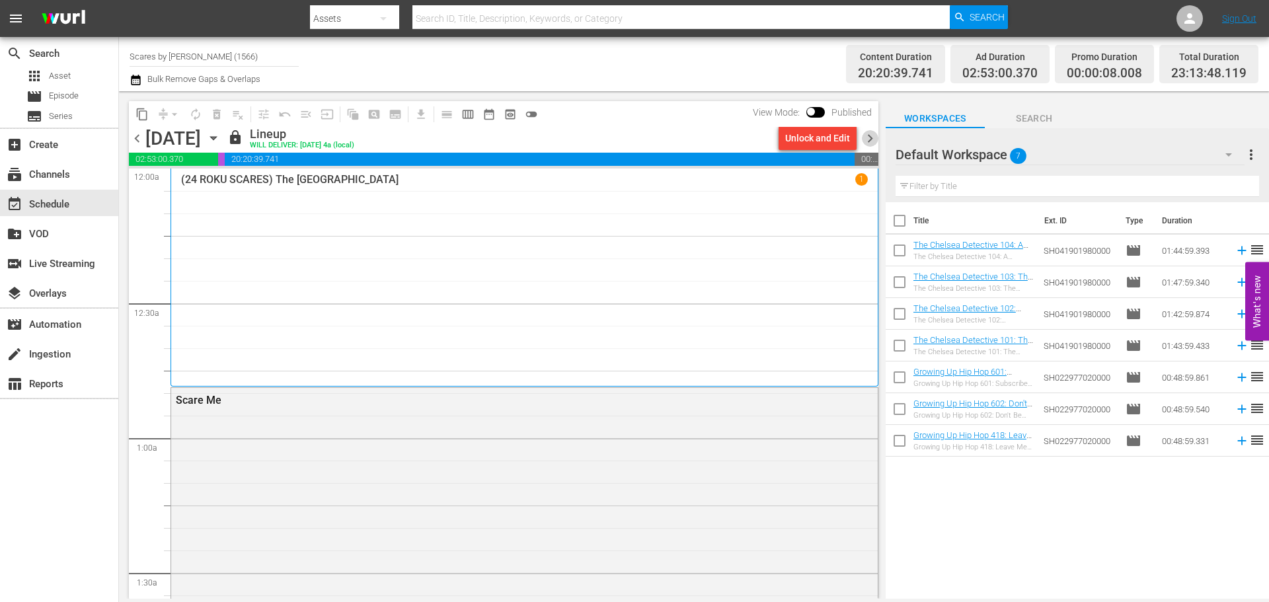
click at [870, 135] on span "chevron_right" at bounding box center [870, 138] width 17 height 17
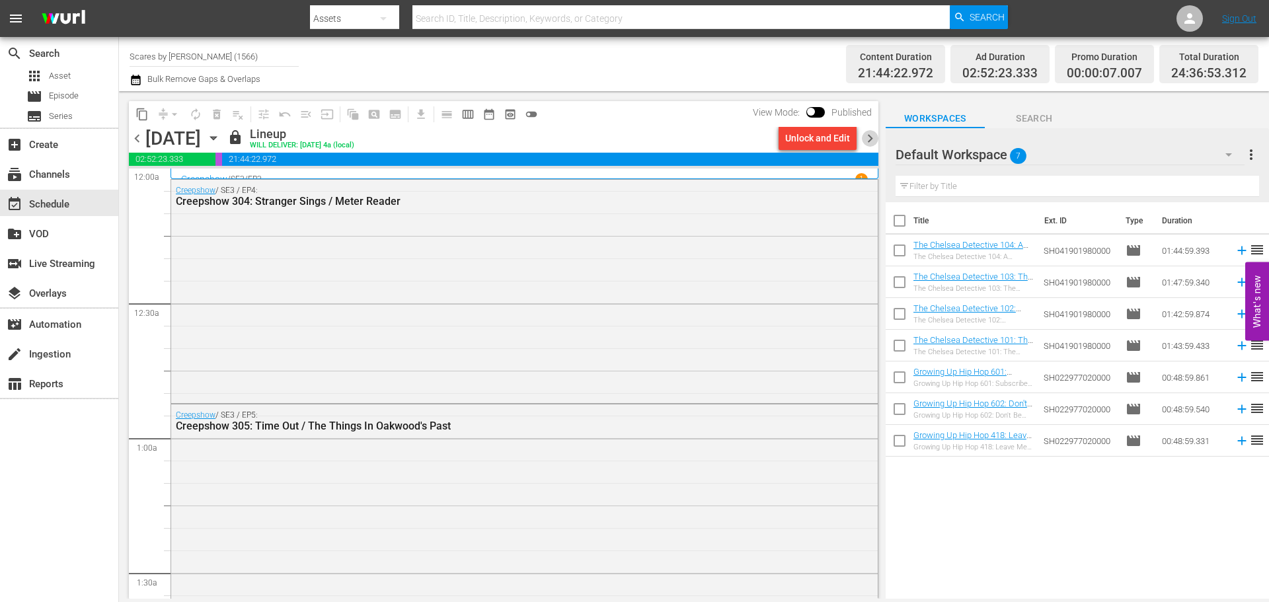
click at [874, 143] on span "chevron_right" at bounding box center [870, 138] width 17 height 17
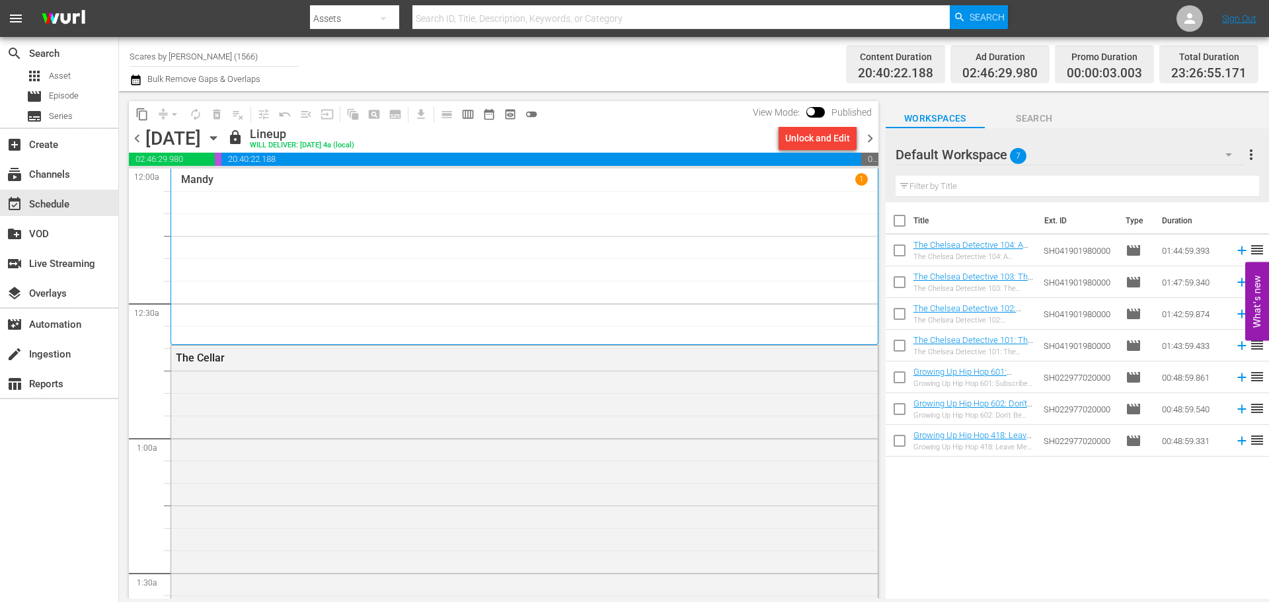
click at [868, 135] on span "chevron_right" at bounding box center [870, 138] width 17 height 17
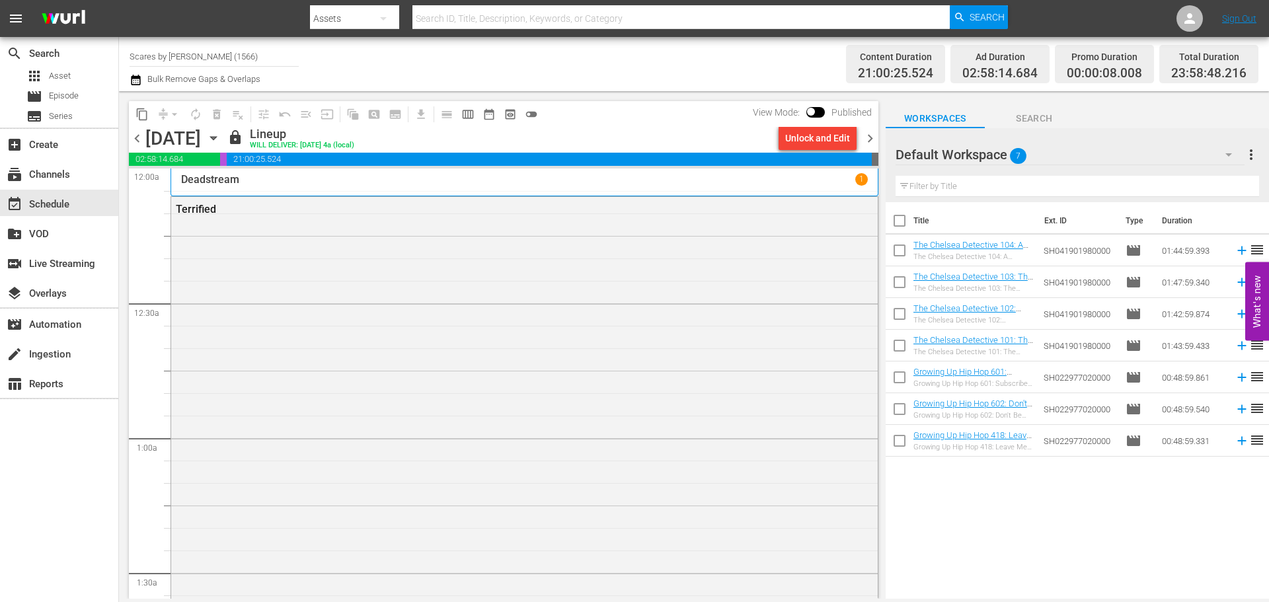
click at [873, 144] on span "chevron_right" at bounding box center [870, 138] width 17 height 17
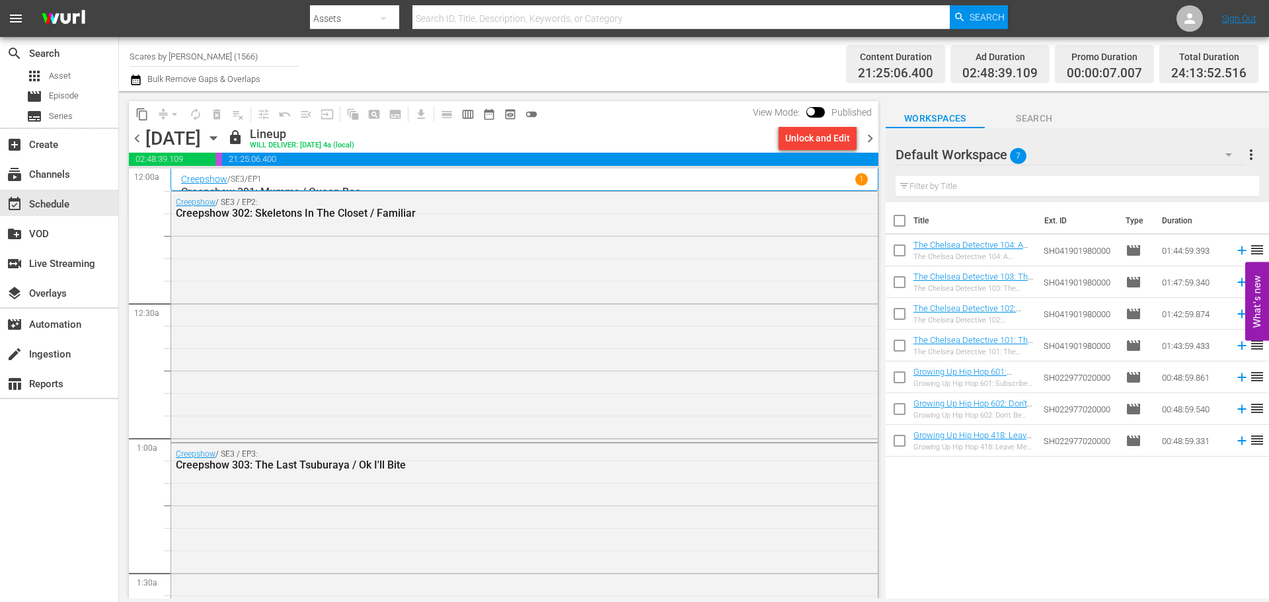
click at [875, 133] on span "chevron_right" at bounding box center [870, 138] width 17 height 17
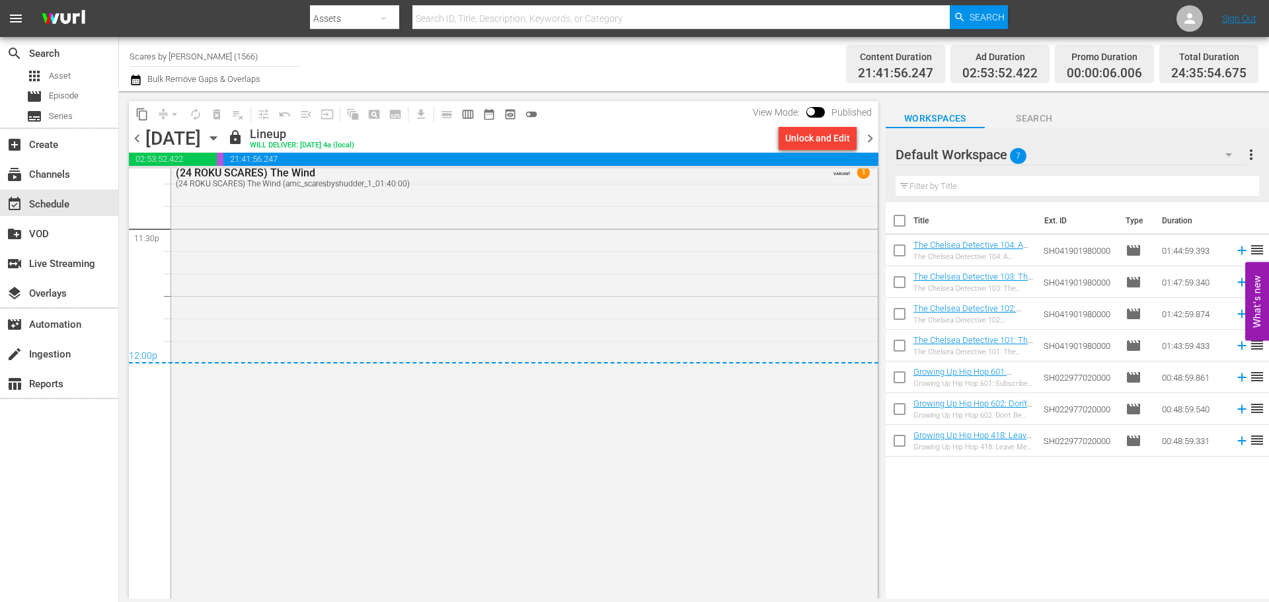
scroll to position [6287, 0]
click at [872, 141] on span "chevron_right" at bounding box center [870, 138] width 17 height 17
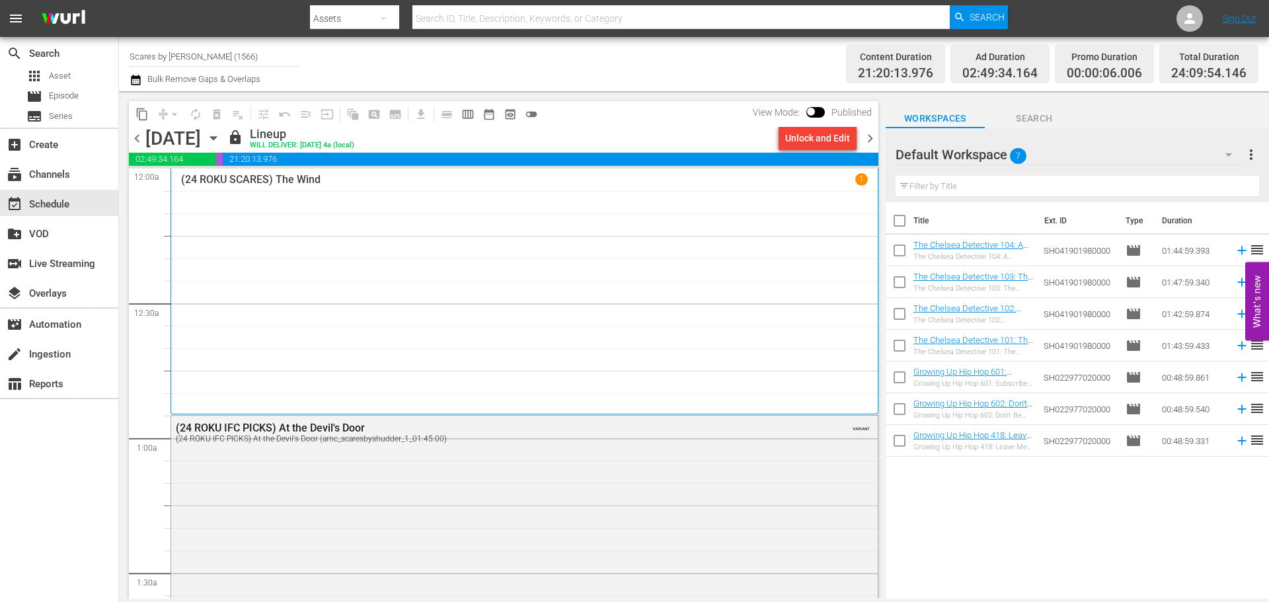
click at [868, 142] on span "chevron_right" at bounding box center [870, 138] width 17 height 17
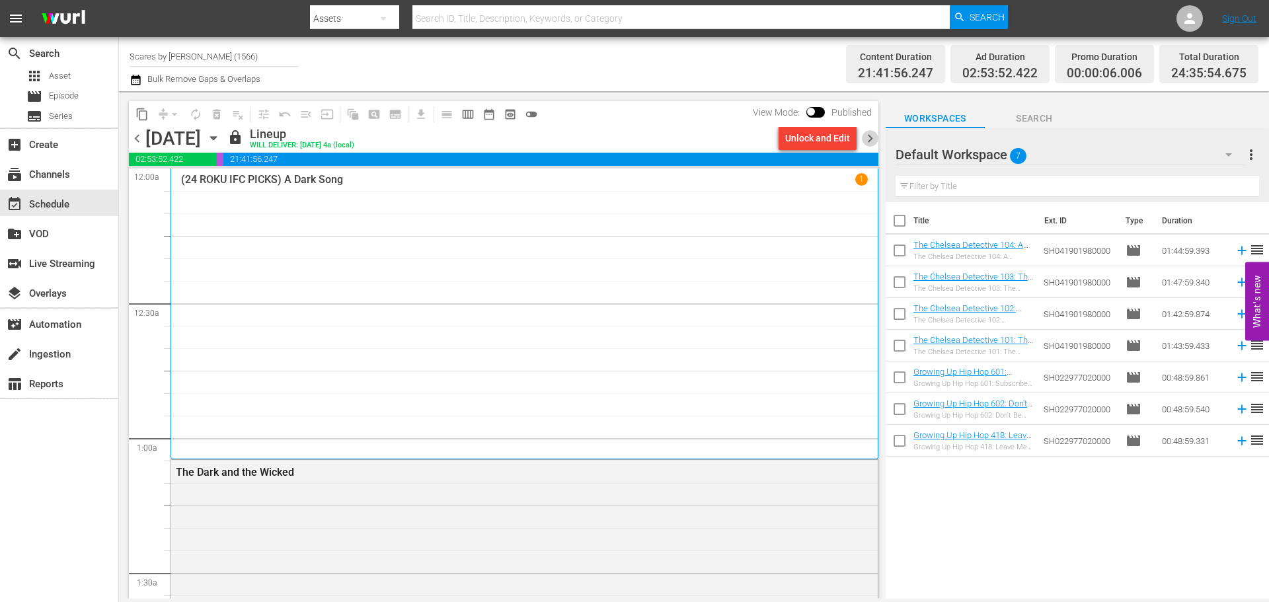
click at [874, 133] on span "chevron_right" at bounding box center [870, 138] width 17 height 17
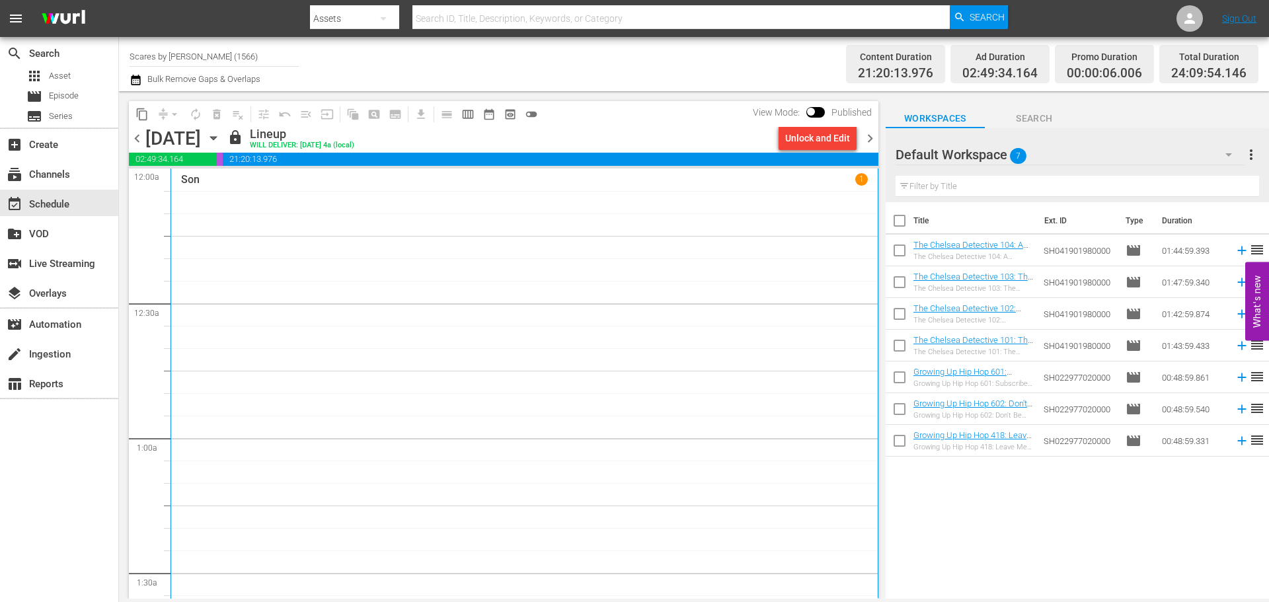
click at [874, 141] on span "chevron_right" at bounding box center [870, 138] width 17 height 17
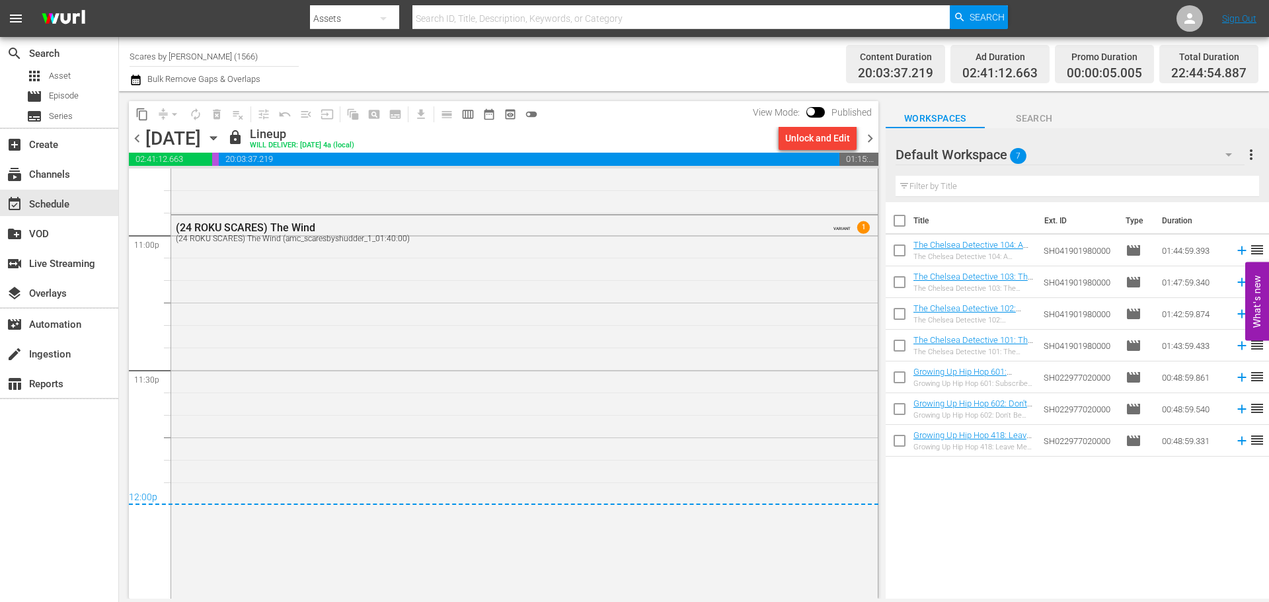
scroll to position [6199, 0]
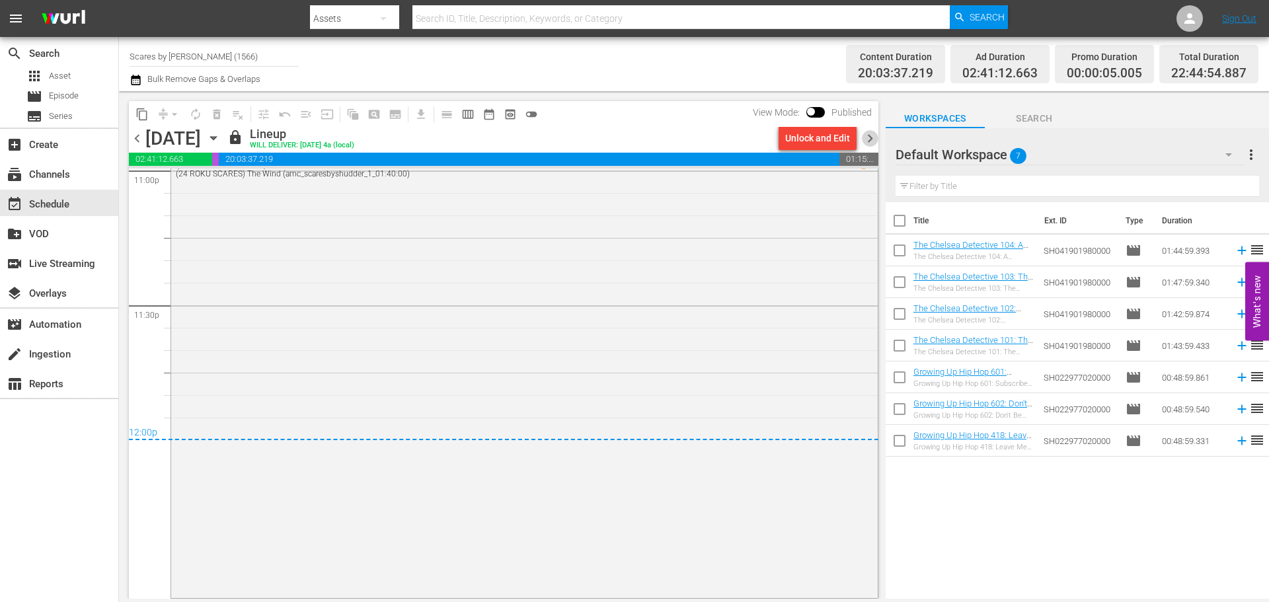
click at [872, 142] on span "chevron_right" at bounding box center [870, 138] width 17 height 17
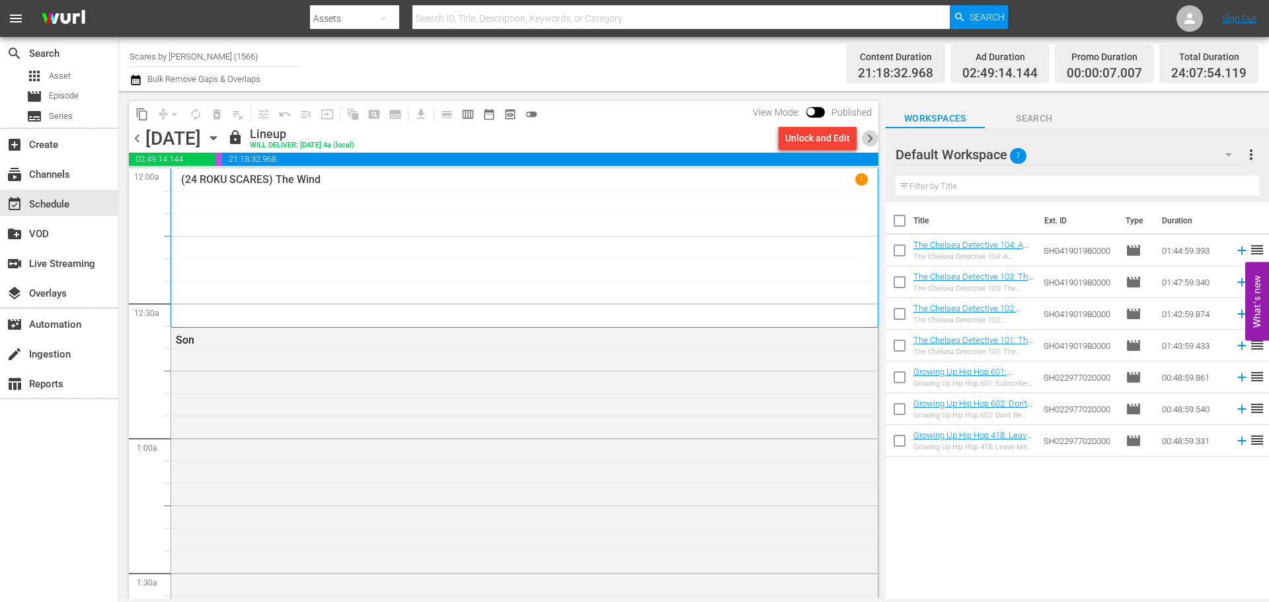
click at [874, 139] on span "chevron_right" at bounding box center [870, 138] width 17 height 17
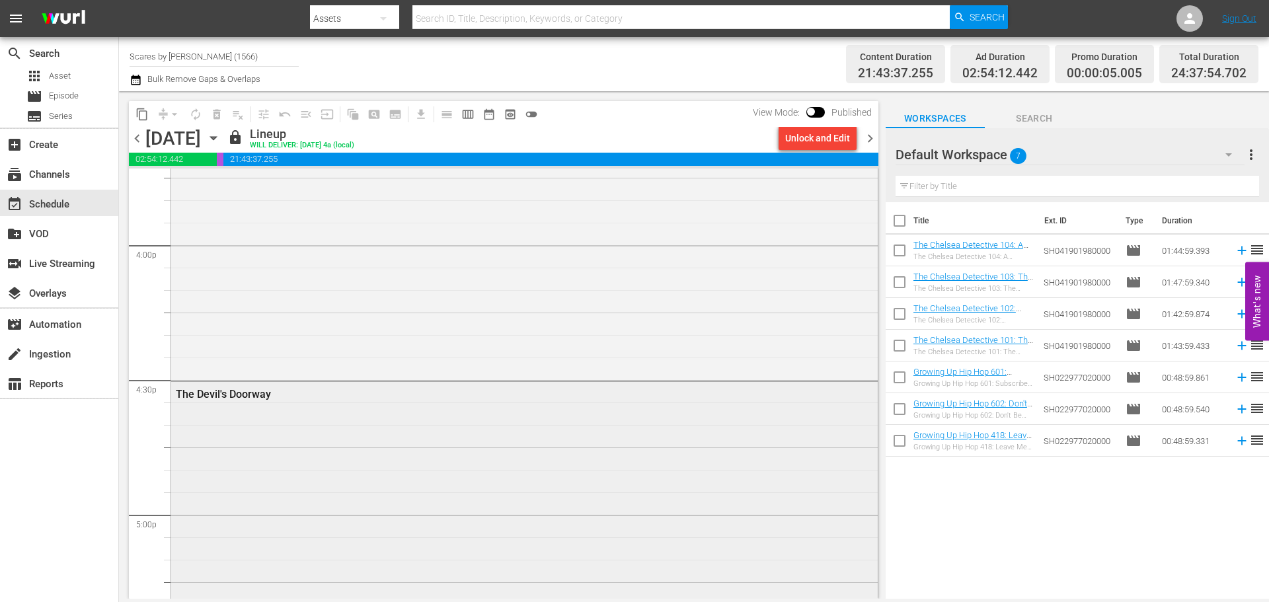
scroll to position [4348, 0]
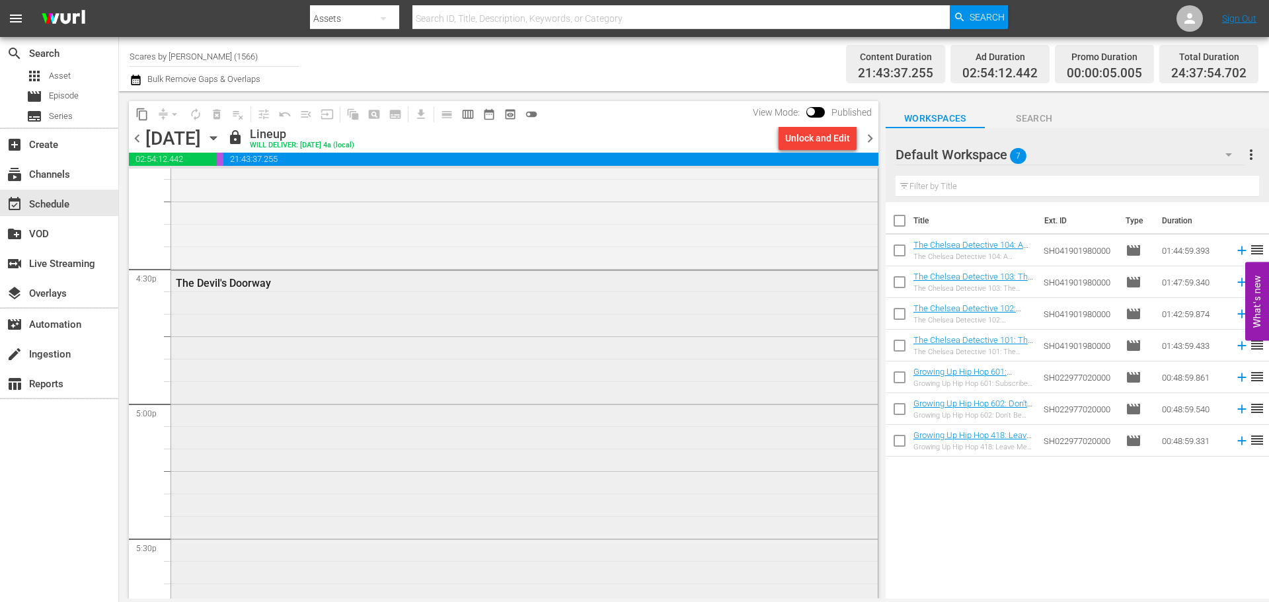
click at [852, 449] on div "The Devil's Doorway" at bounding box center [524, 462] width 706 height 383
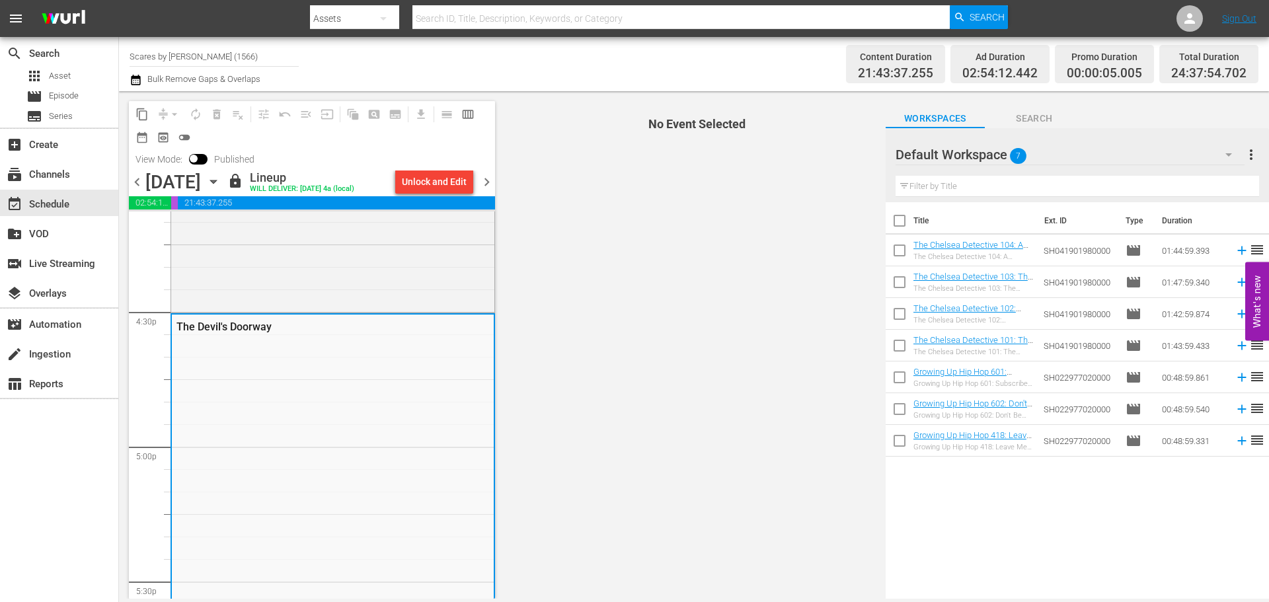
click at [135, 180] on span "chevron_left" at bounding box center [137, 182] width 17 height 17
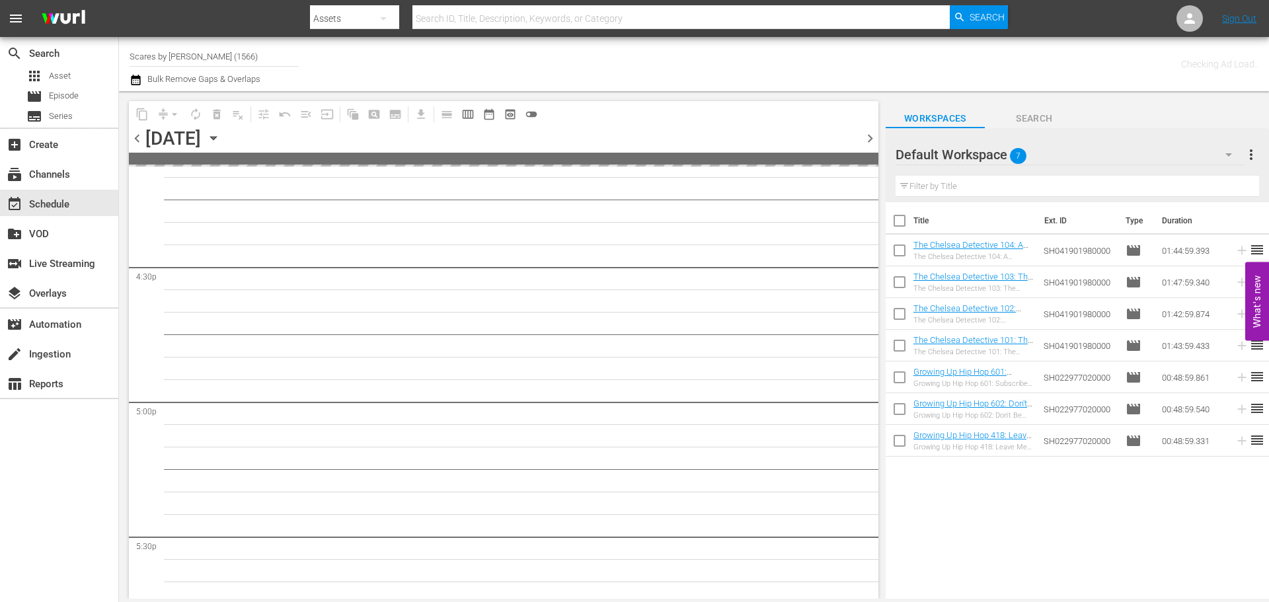
scroll to position [4438, 0]
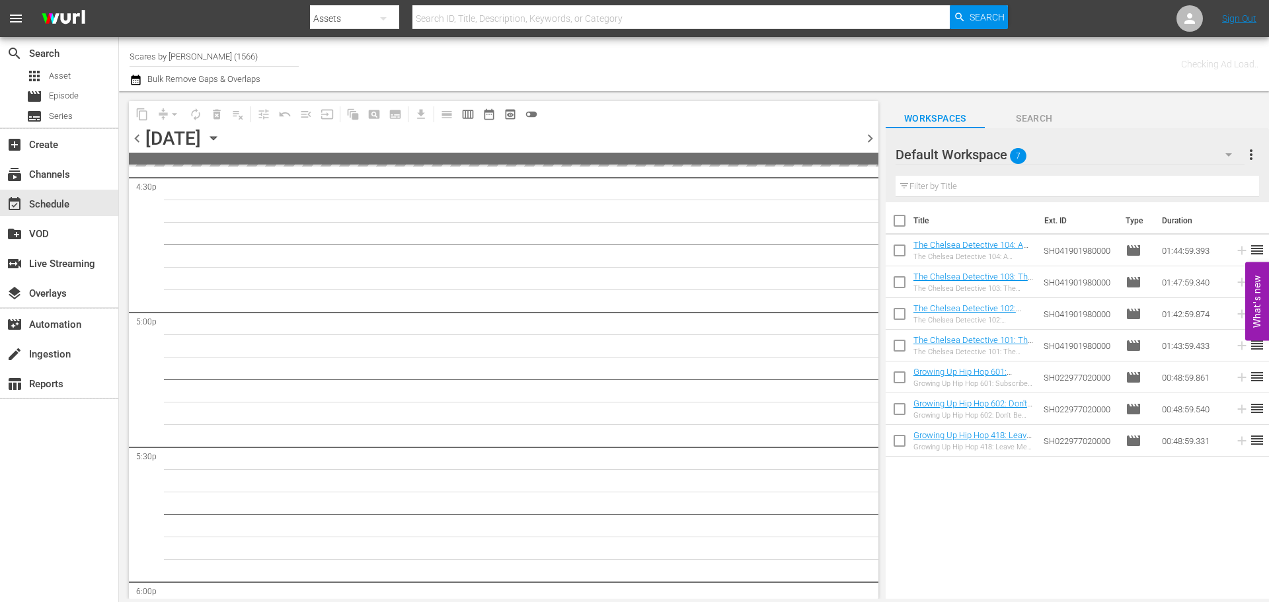
click at [869, 137] on span "chevron_right" at bounding box center [870, 138] width 17 height 17
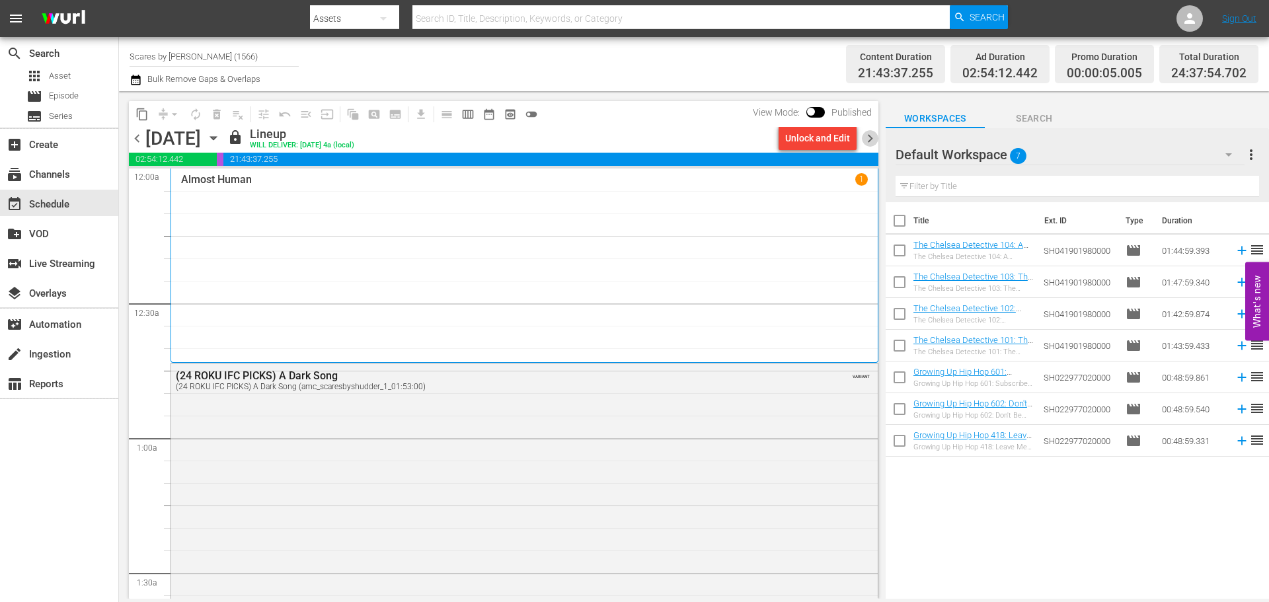
click at [871, 141] on span "chevron_right" at bounding box center [870, 138] width 17 height 17
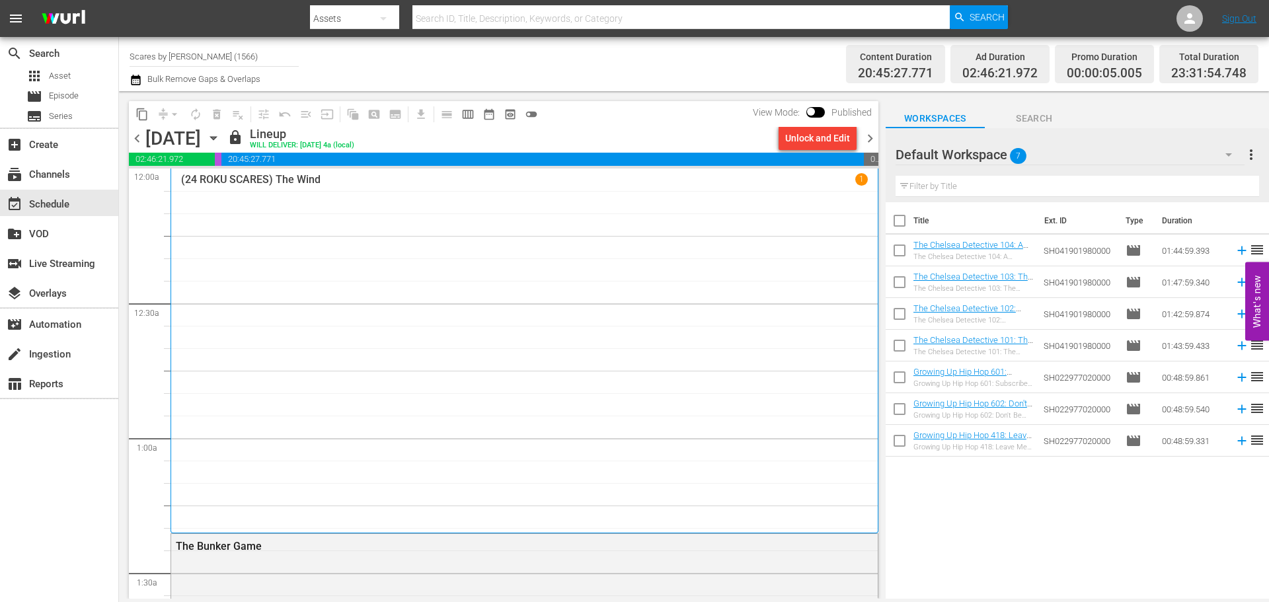
click at [871, 139] on span "chevron_right" at bounding box center [870, 138] width 17 height 17
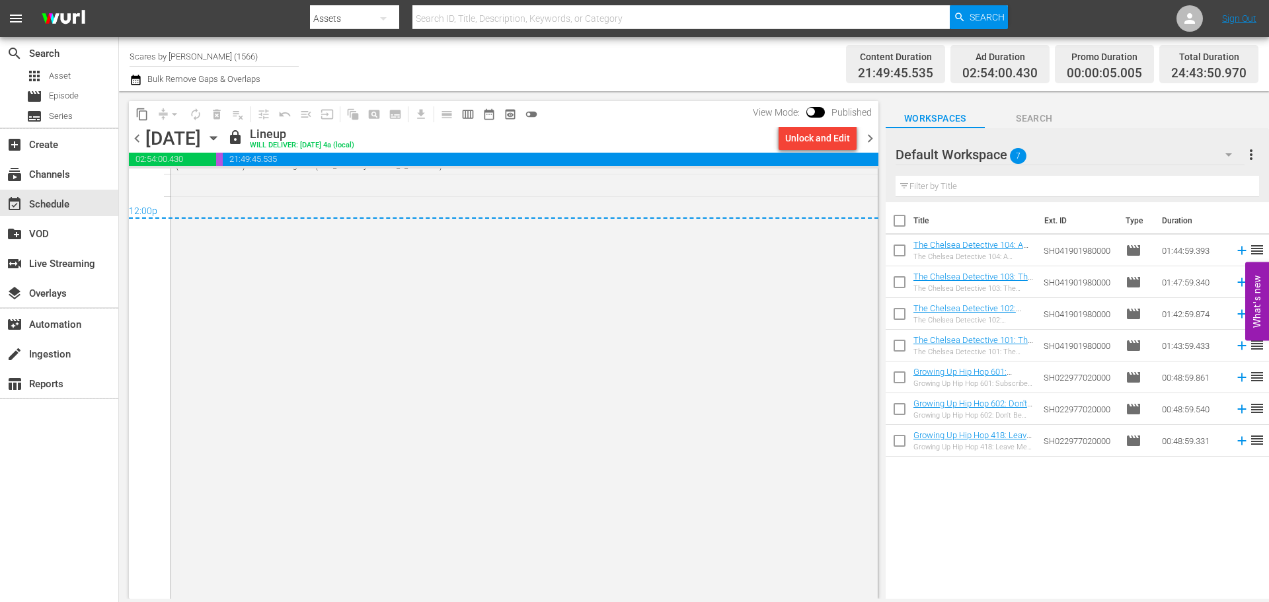
scroll to position [6477, 0]
click at [872, 137] on span "chevron_right" at bounding box center [870, 138] width 17 height 17
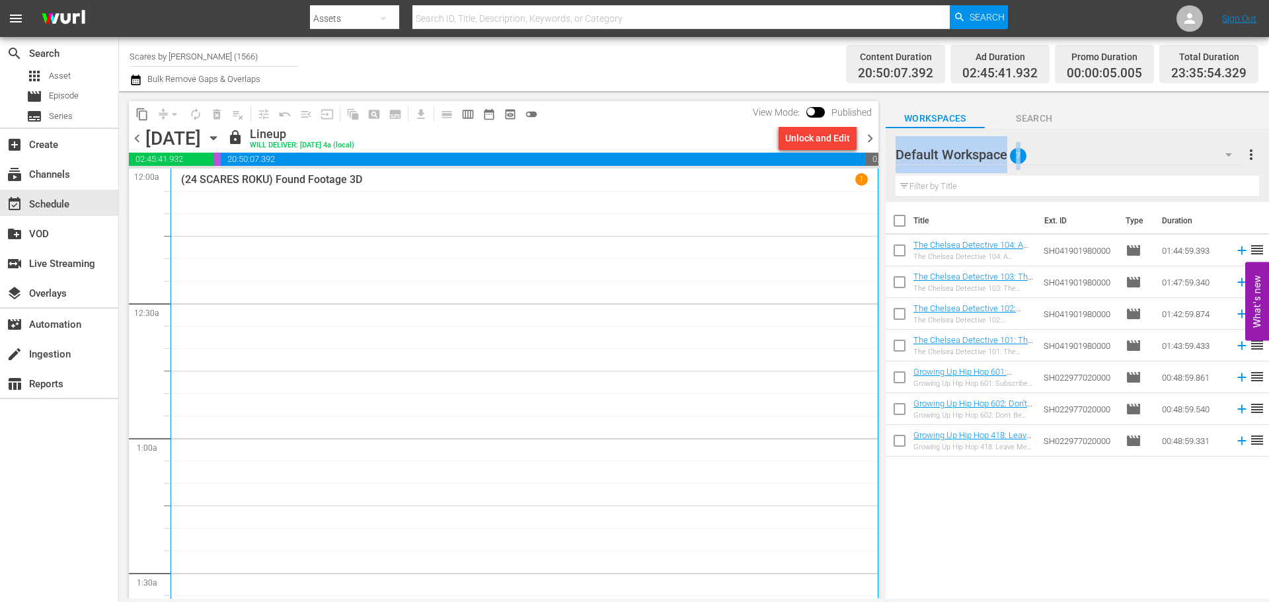
drag, startPoint x: 889, startPoint y: 192, endPoint x: 868, endPoint y: 190, distance: 20.6
click at [868, 190] on div "content_copy compress arrow_drop_down autorenew_outlined delete_forever_outline…" at bounding box center [694, 344] width 1150 height 507
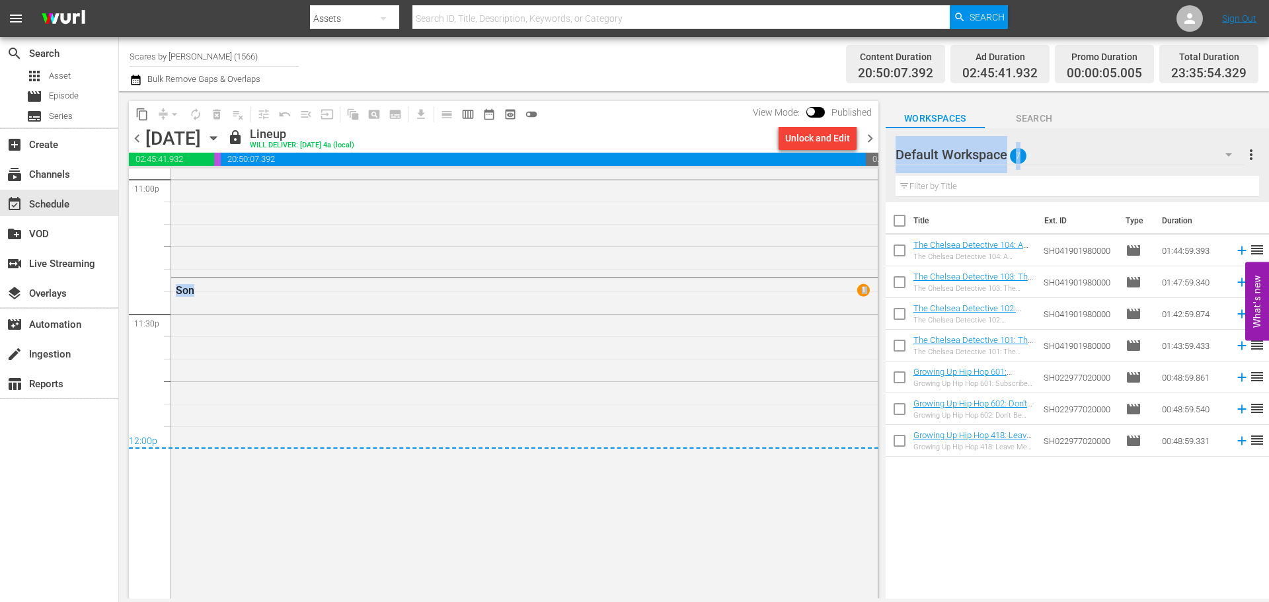
scroll to position [6368, 0]
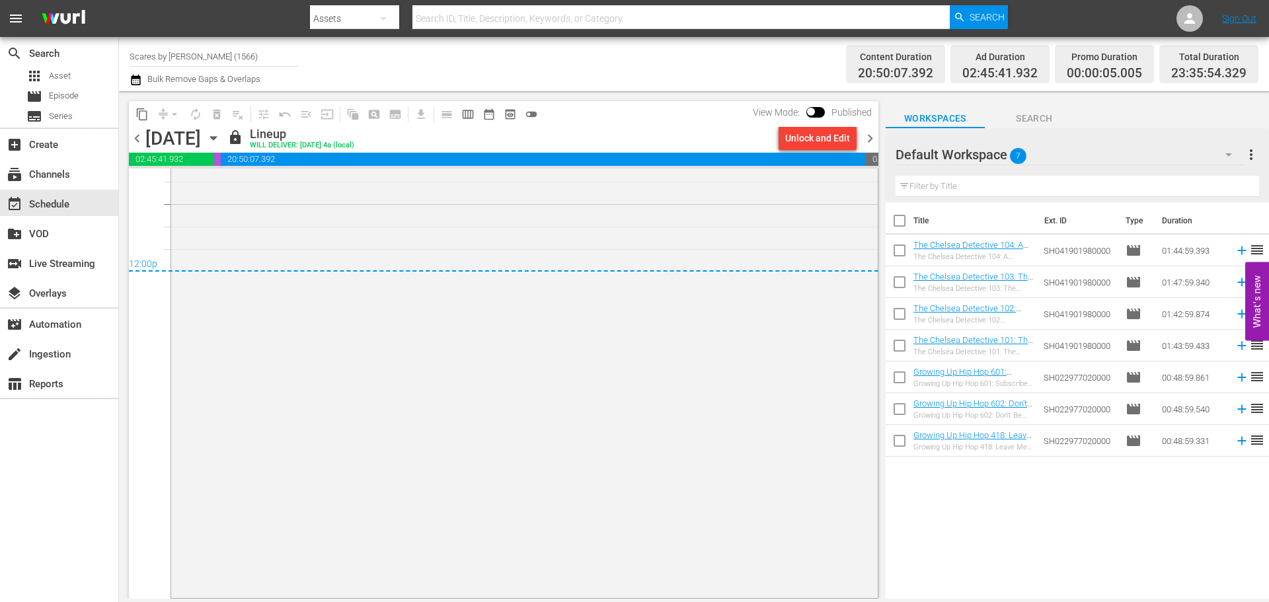
click at [905, 491] on div "Title Ext. ID Type Duration The Chelsea Detective 104: A Chelsea Education (The…" at bounding box center [1076, 401] width 383 height 398
click at [867, 137] on span "chevron_right" at bounding box center [870, 138] width 17 height 17
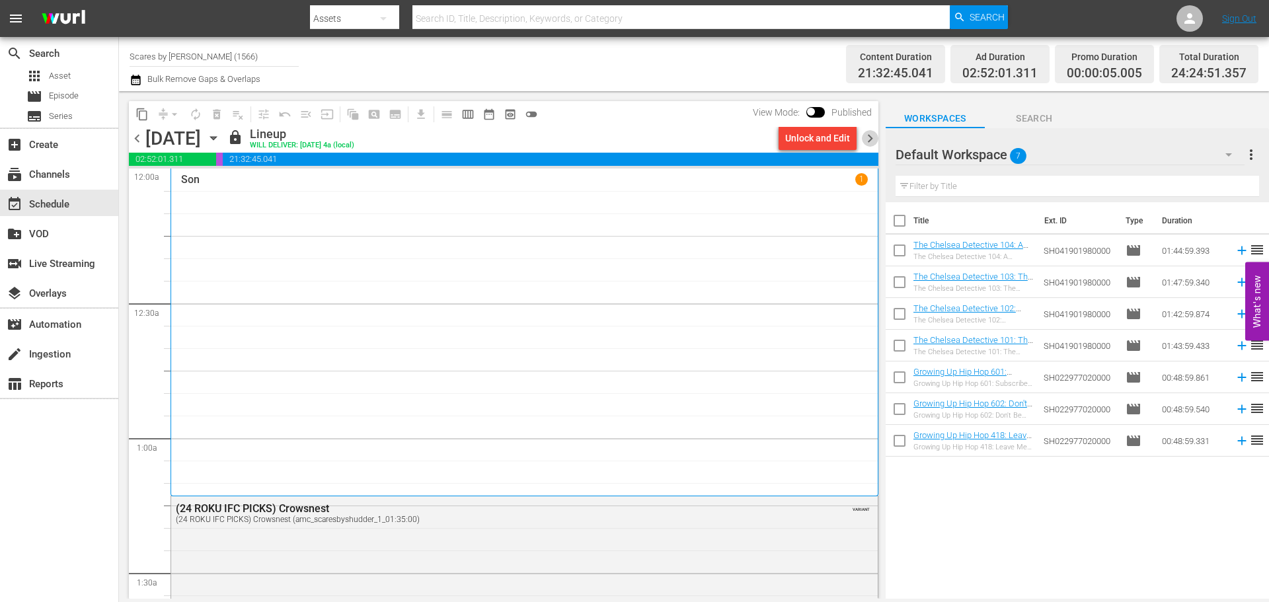
click at [876, 139] on span "chevron_right" at bounding box center [870, 138] width 17 height 17
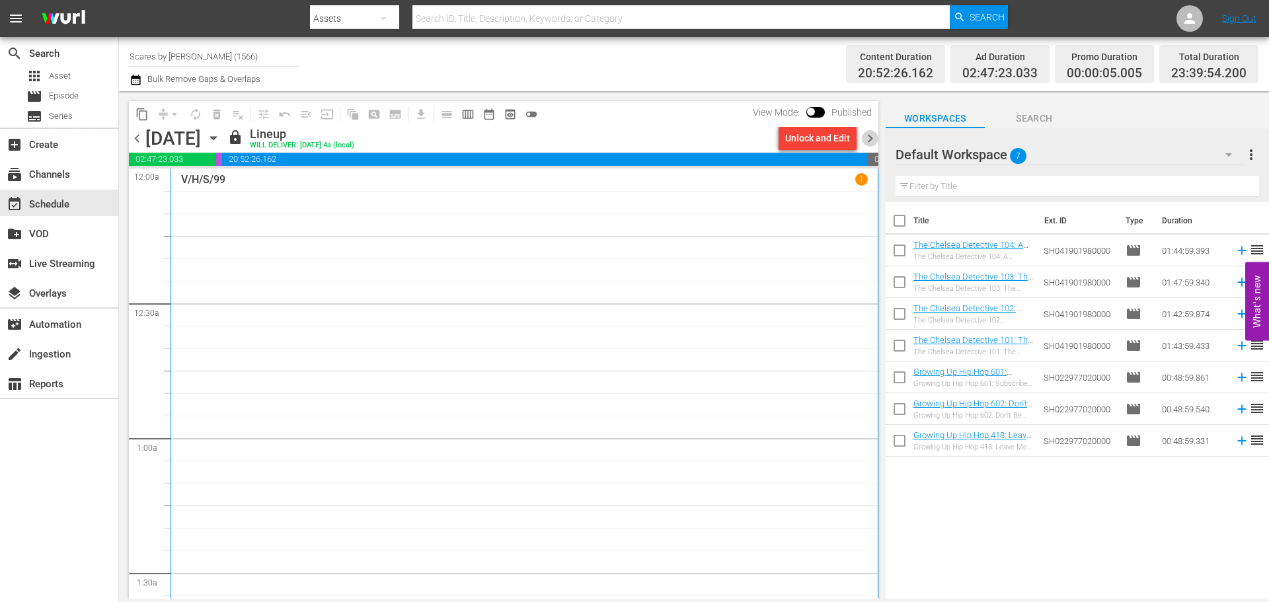
click at [864, 145] on span "chevron_right" at bounding box center [870, 138] width 17 height 17
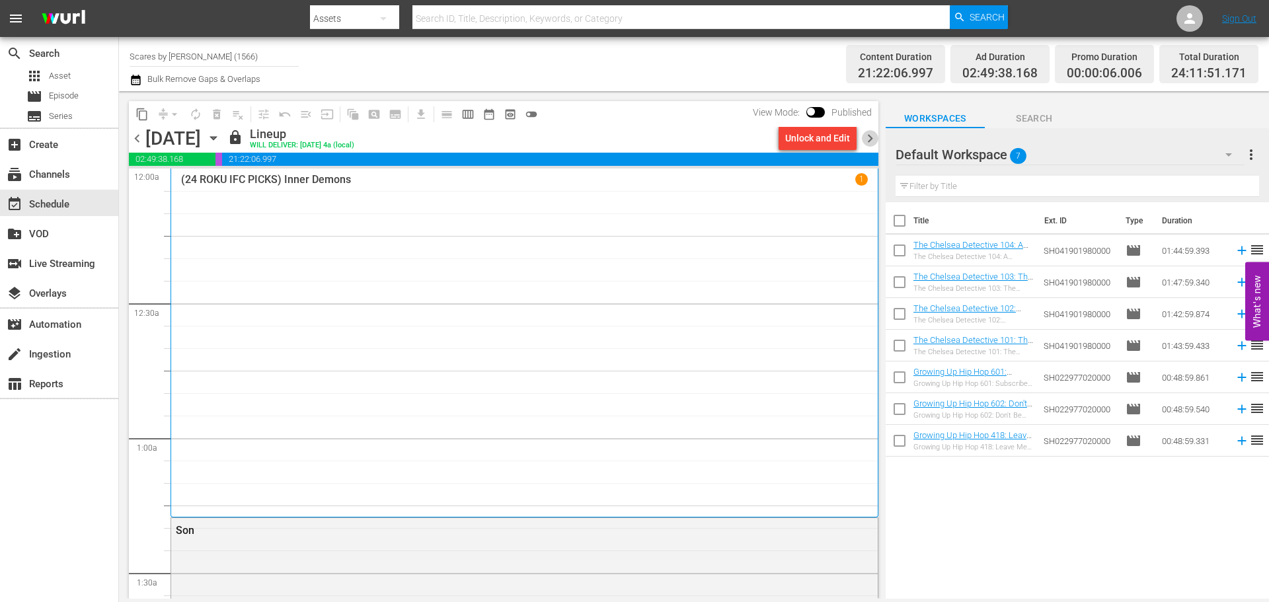
click at [868, 134] on span "chevron_right" at bounding box center [870, 138] width 17 height 17
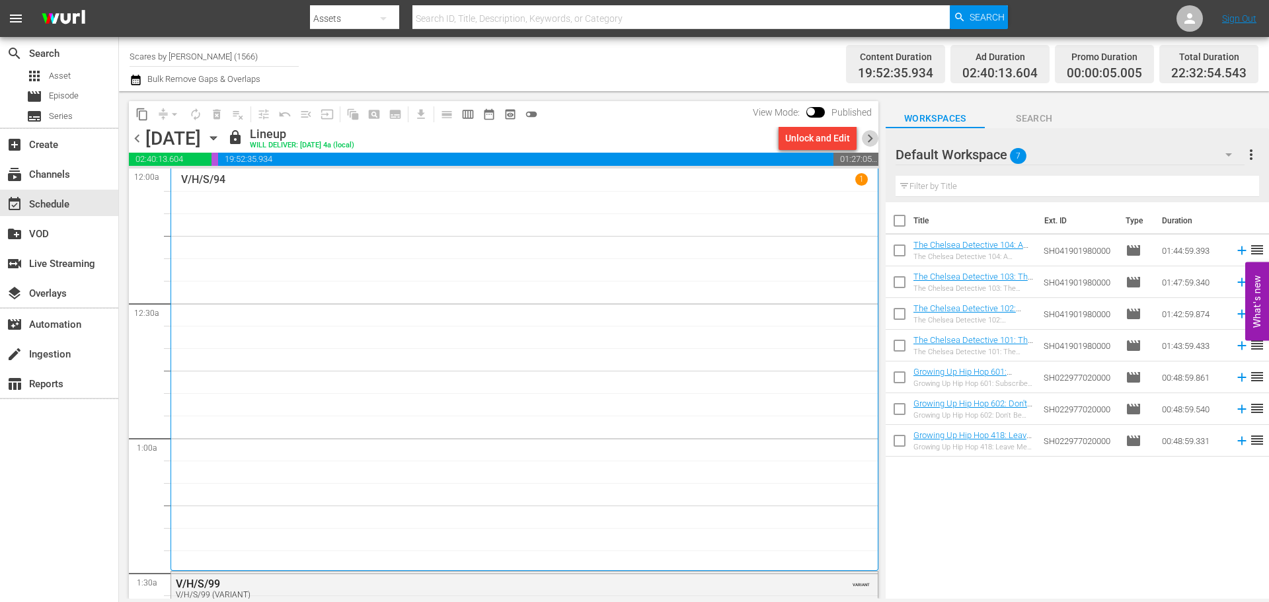
click at [871, 141] on span "chevron_right" at bounding box center [870, 138] width 17 height 17
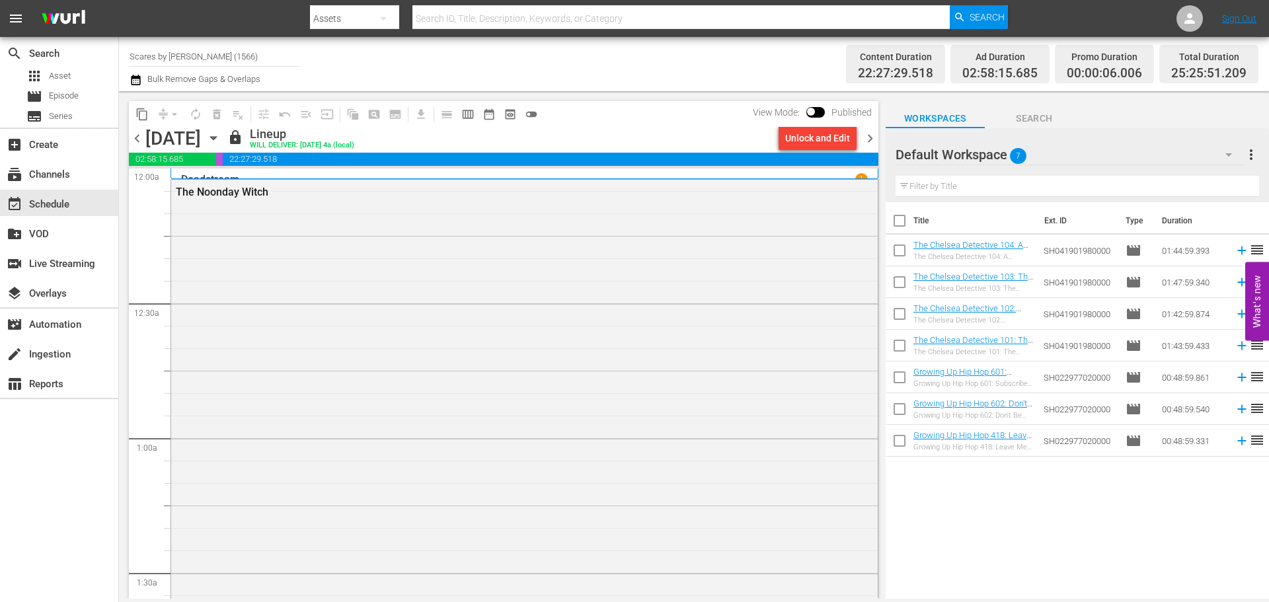
click at [874, 135] on span "chevron_right" at bounding box center [870, 138] width 17 height 17
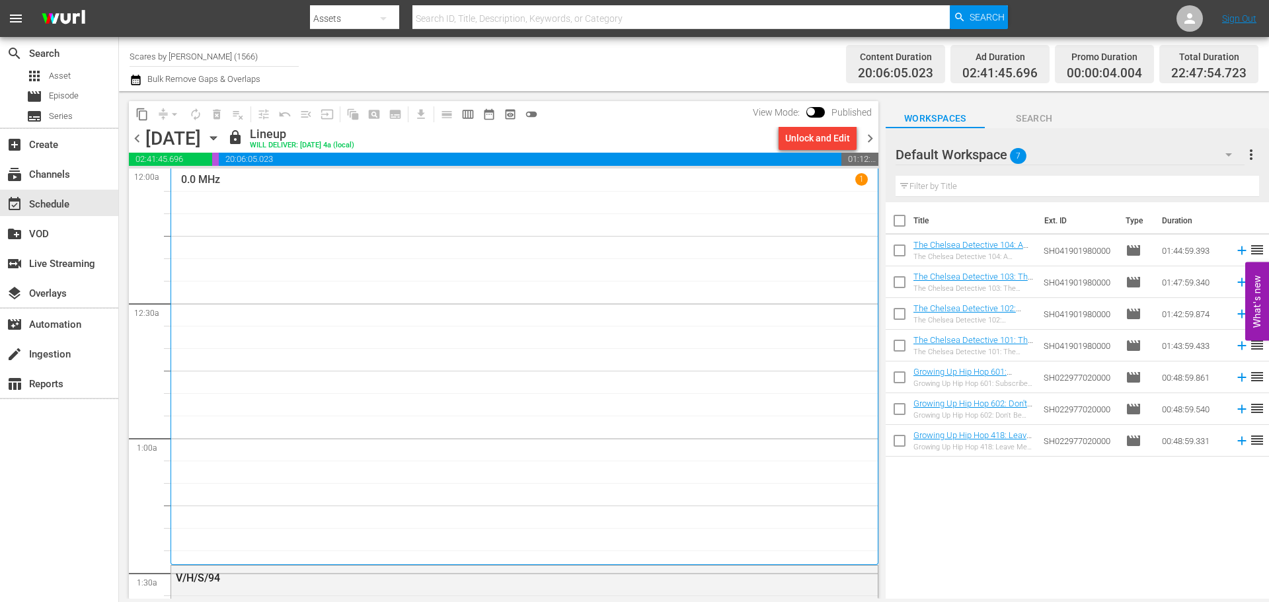
click at [872, 134] on span "chevron_right" at bounding box center [870, 138] width 17 height 17
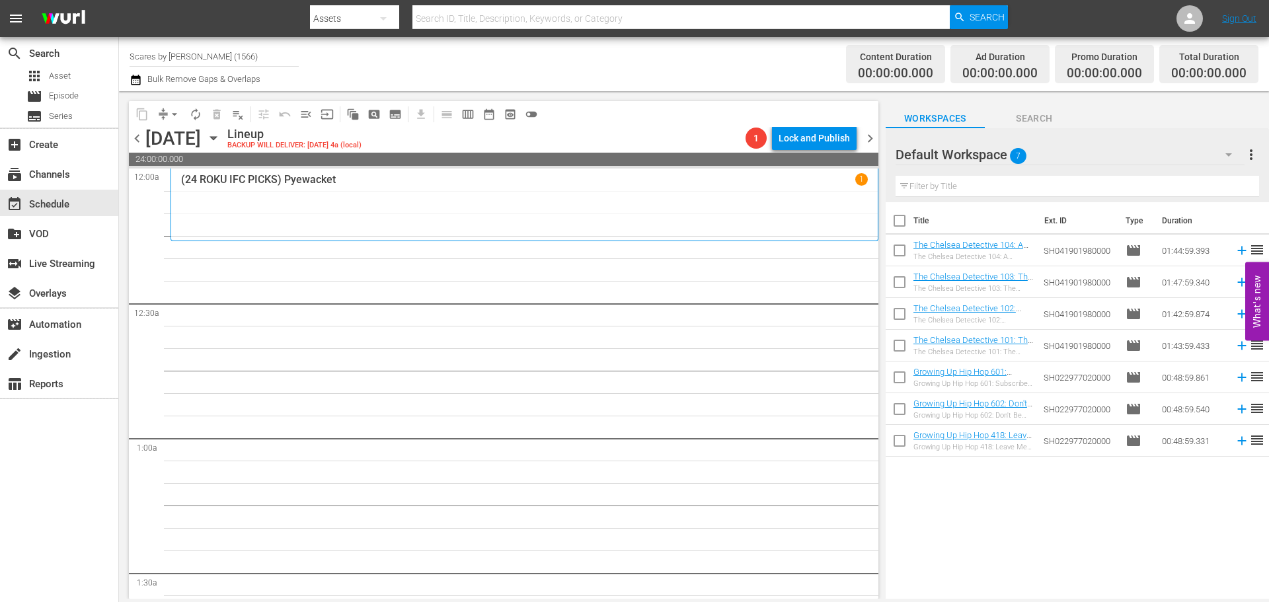
click at [315, 209] on div "(24 ROKU IFC PICKS) Pyewacket 1" at bounding box center [524, 204] width 687 height 63
